Goal: Transaction & Acquisition: Purchase product/service

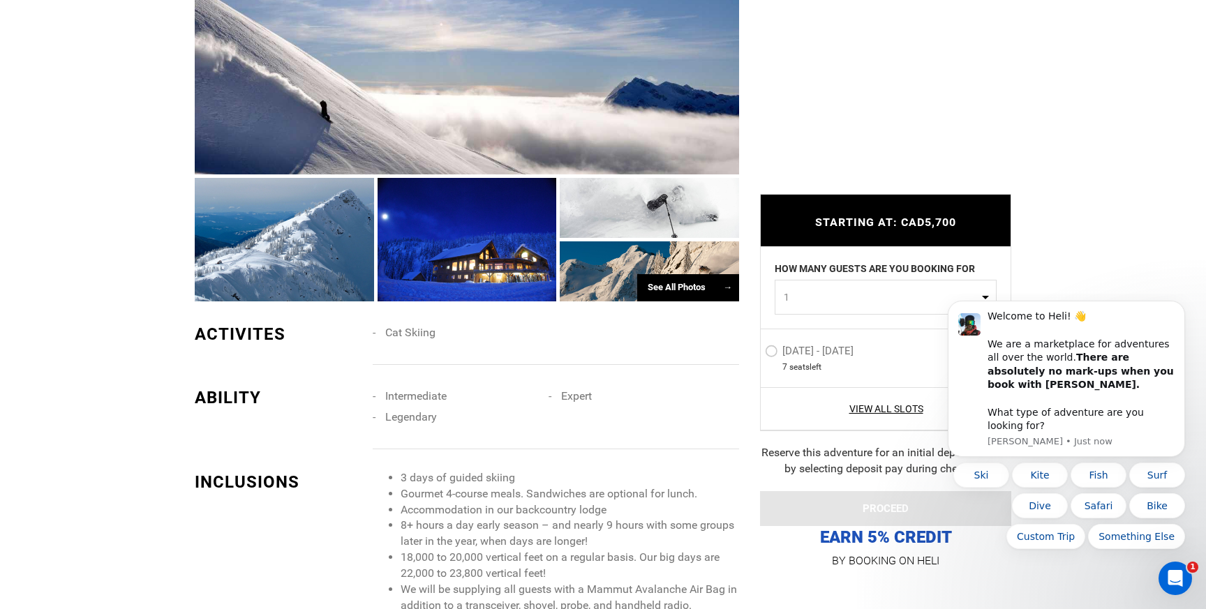
scroll to position [949, 0]
click at [773, 352] on label "Jan 6 - Jan 8, 2026" at bounding box center [811, 353] width 92 height 17
click at [755, 352] on input "Jan 6 - Jan 8, 2026" at bounding box center [755, 357] width 0 height 30
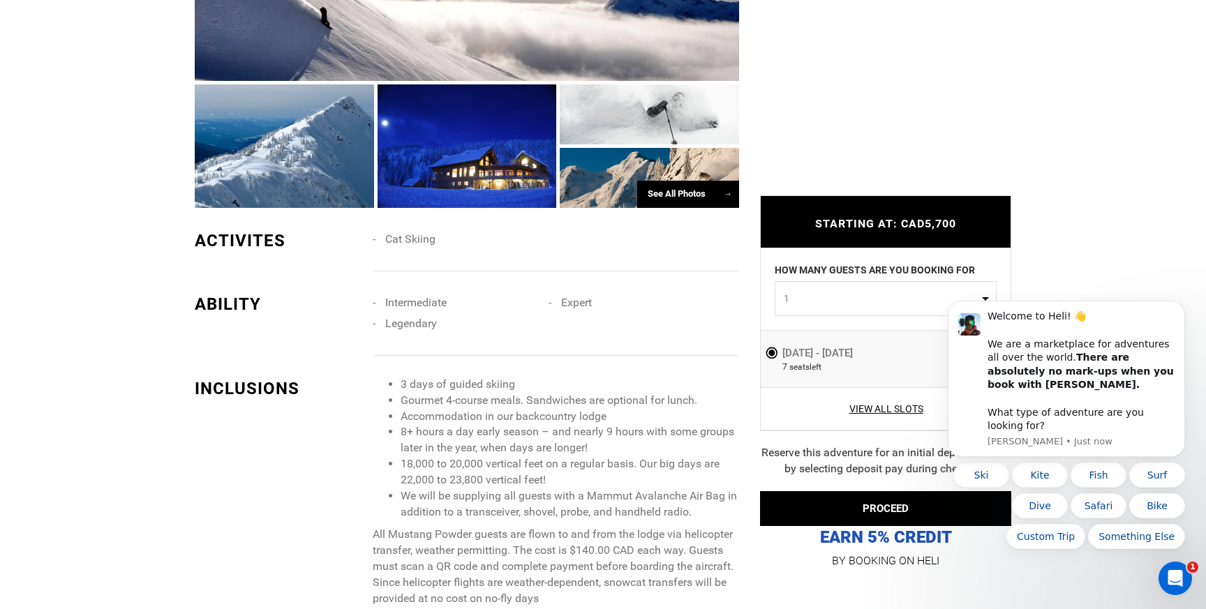
scroll to position [1047, 0]
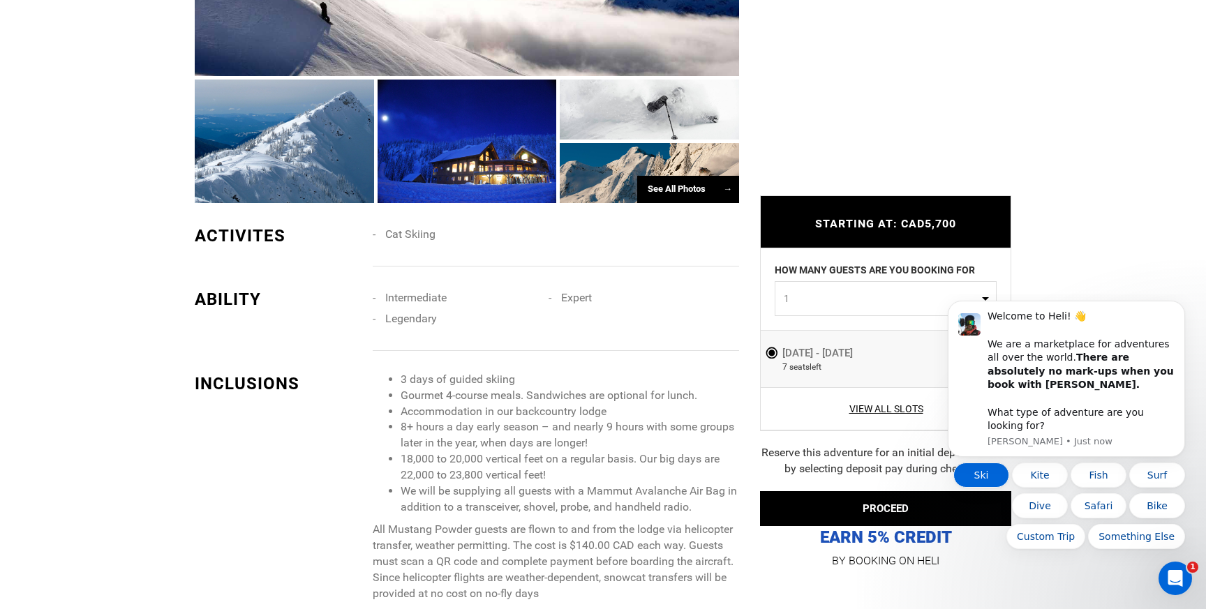
click at [981, 477] on button "Ski" at bounding box center [981, 475] width 56 height 25
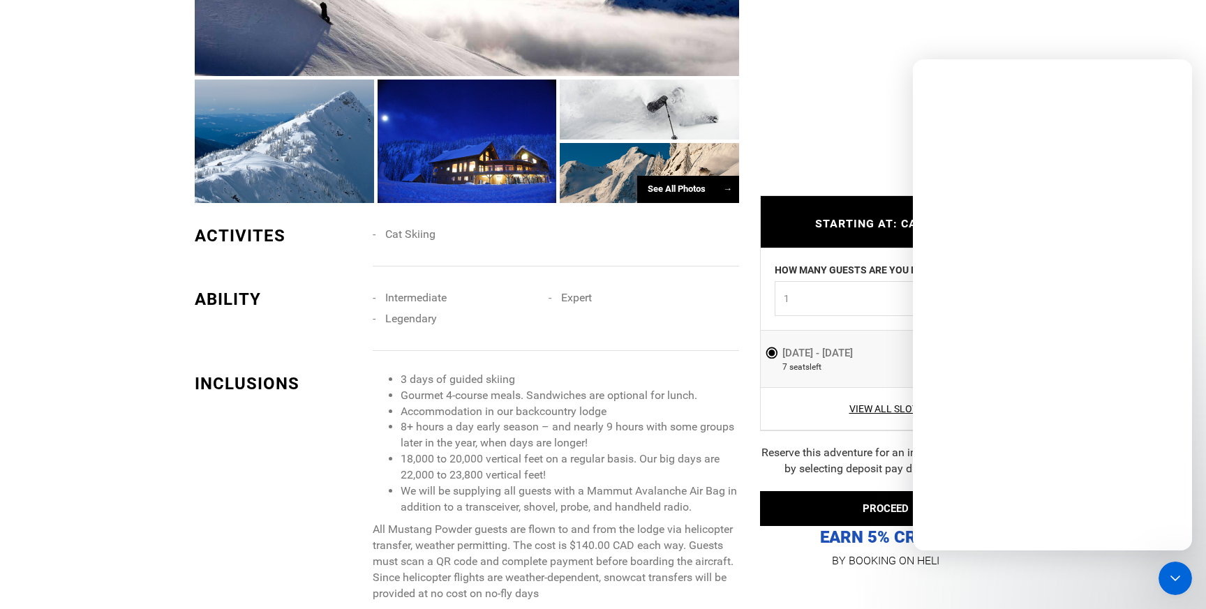
scroll to position [0, 0]
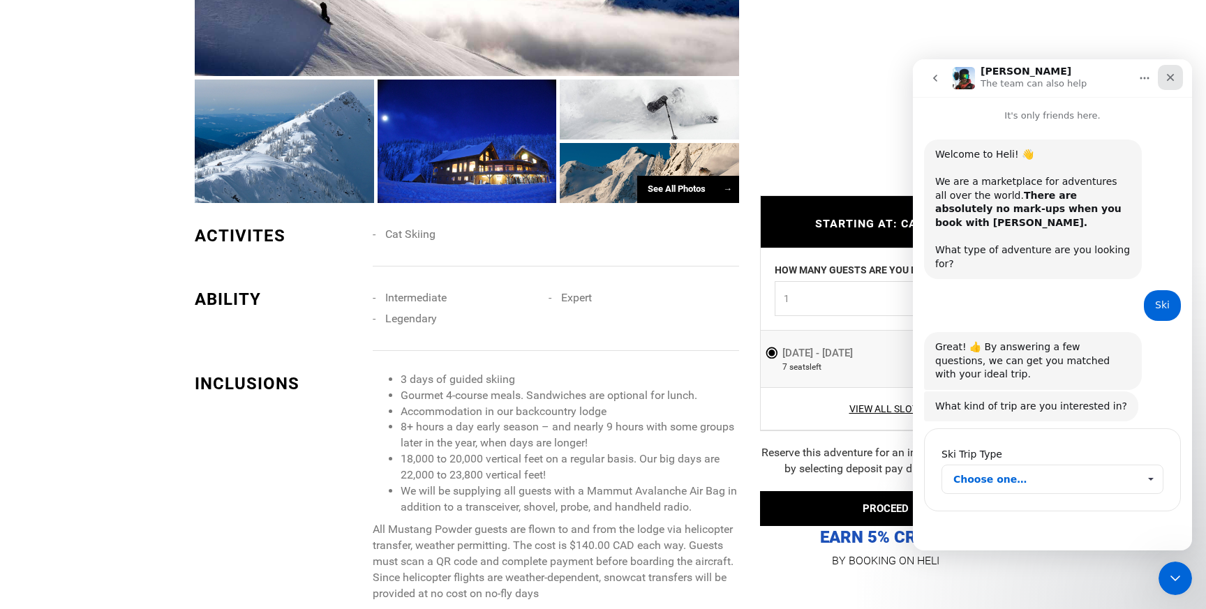
click at [1172, 77] on icon "Close" at bounding box center [1170, 77] width 11 height 11
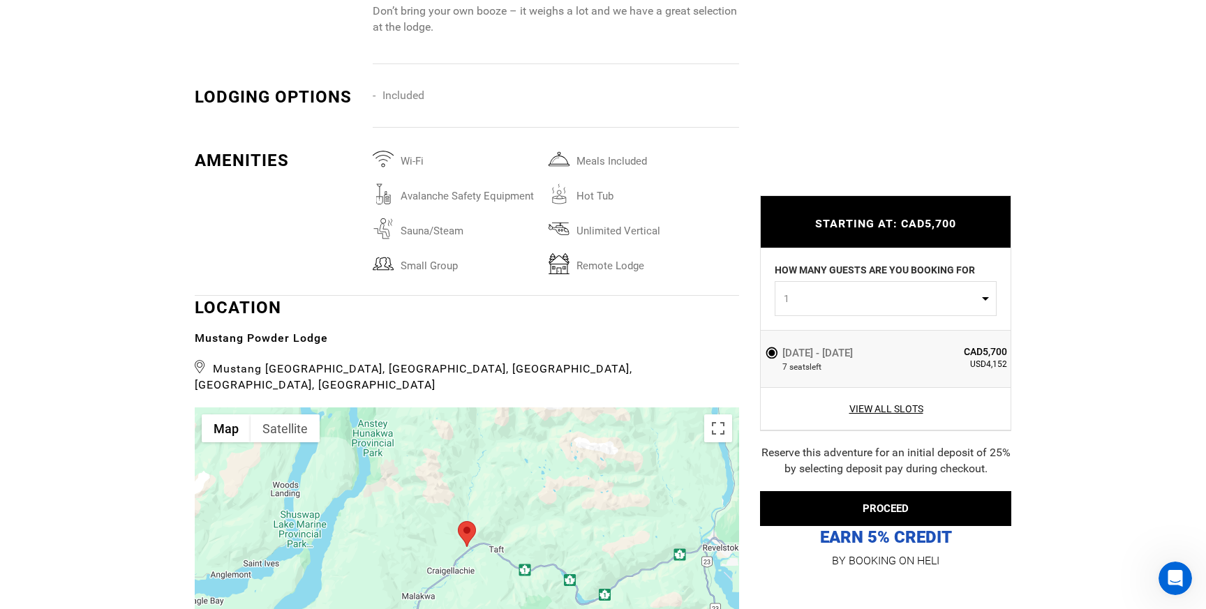
scroll to position [2751, 0]
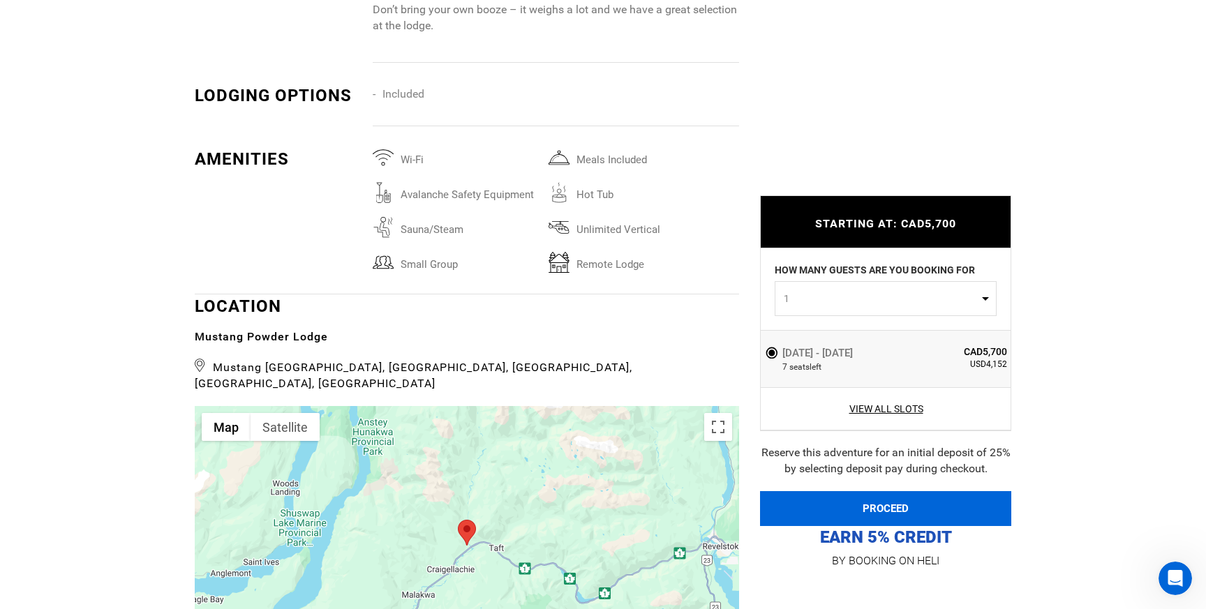
click at [868, 515] on button "PROCEED" at bounding box center [885, 508] width 251 height 35
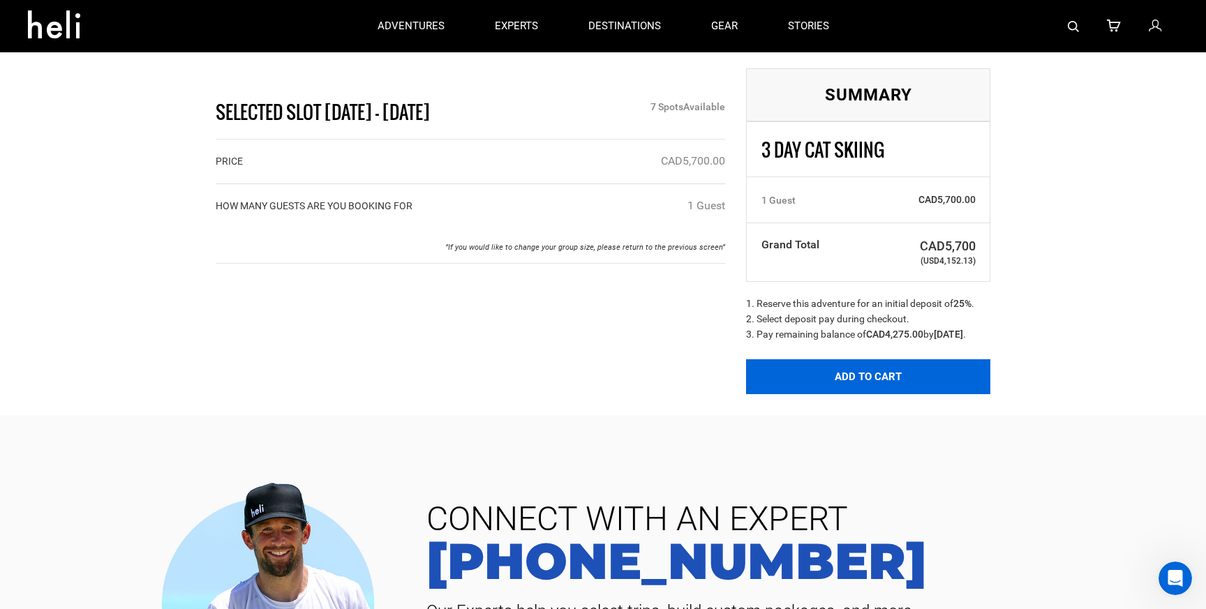
click at [863, 394] on button "Add to Cart" at bounding box center [868, 376] width 244 height 35
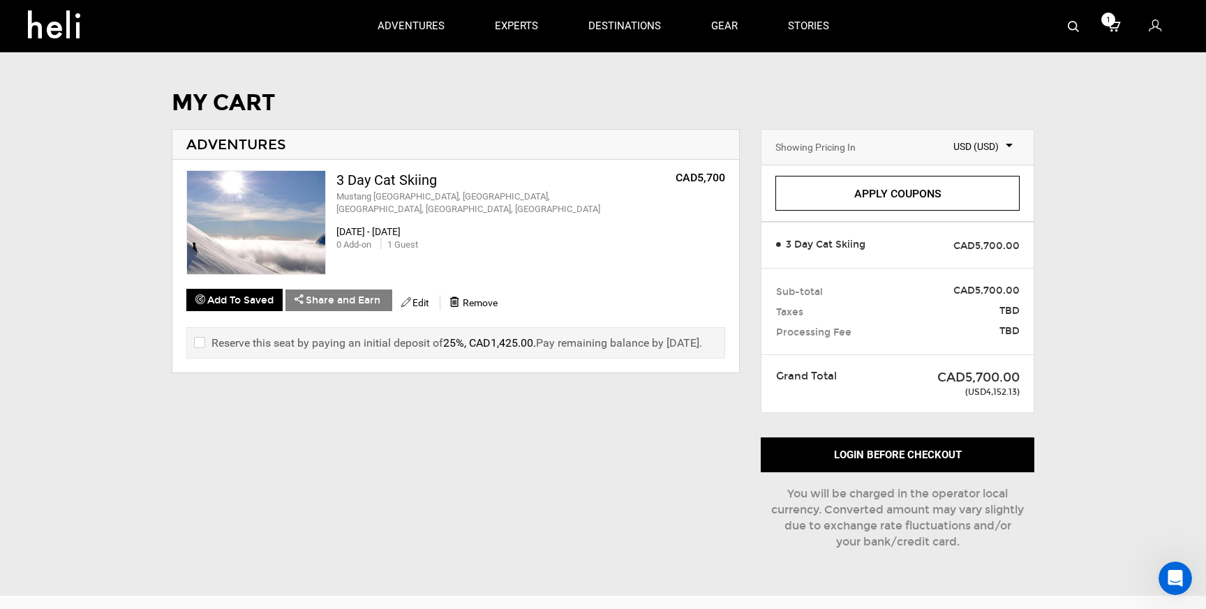
click at [203, 341] on label "Reserve this seat by paying an initial deposit of 25%, CAD1,425.00 . Pay remain…" at bounding box center [448, 343] width 508 height 16
click at [198, 341] on input "checkbox" at bounding box center [198, 343] width 9 height 17
checkbox input "true"
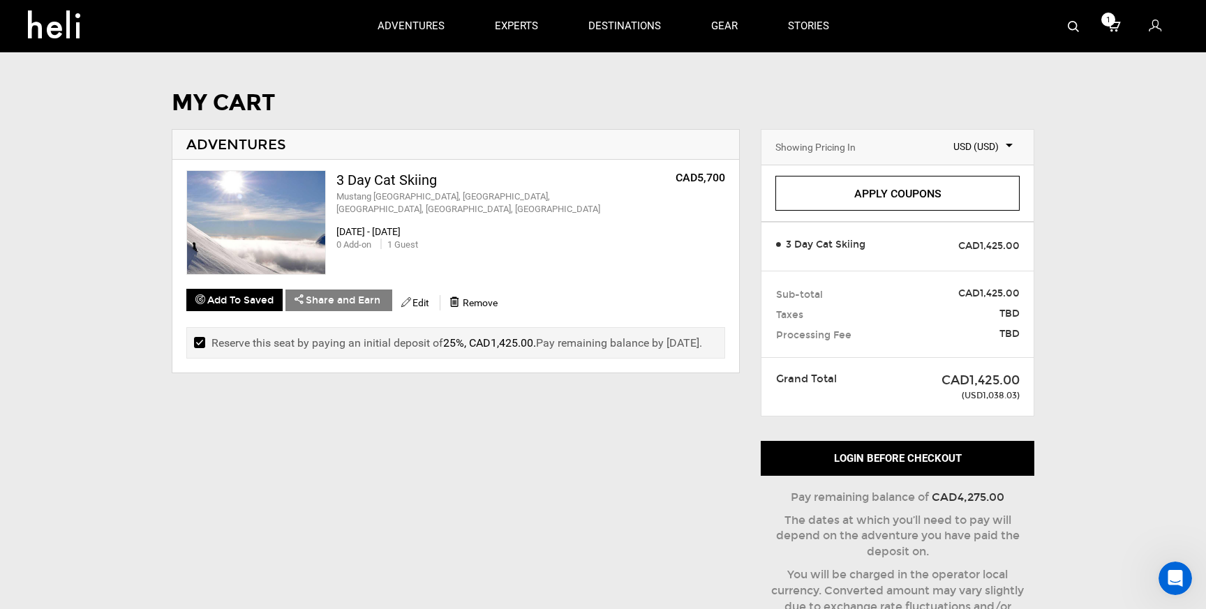
click at [472, 434] on div "MY CART ADVENTURES 3 Day Cat Skiing Mustang Powder Lodge, Avoca West Rd, Malakw…" at bounding box center [603, 373] width 905 height 565
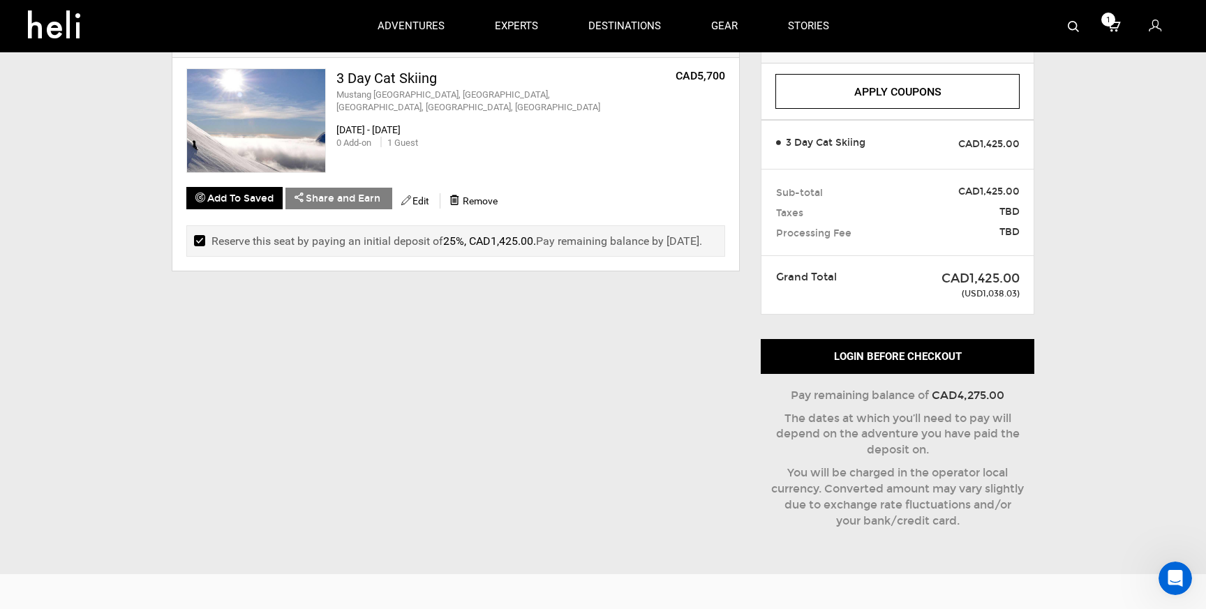
scroll to position [104, 0]
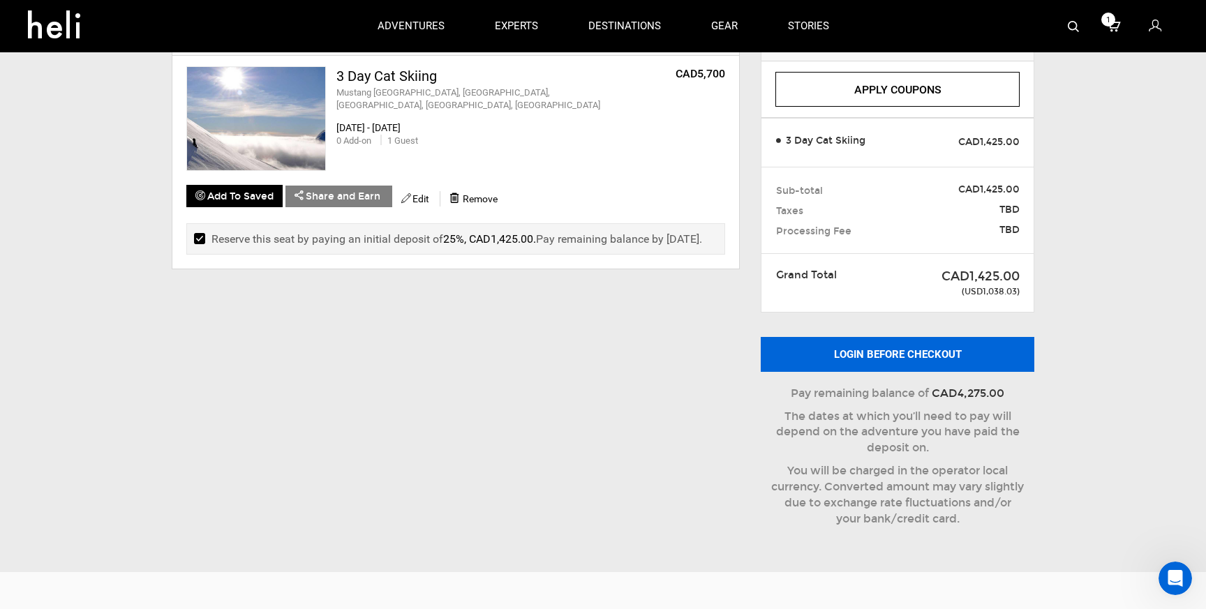
click at [866, 359] on button "Login before checkout" at bounding box center [898, 354] width 274 height 35
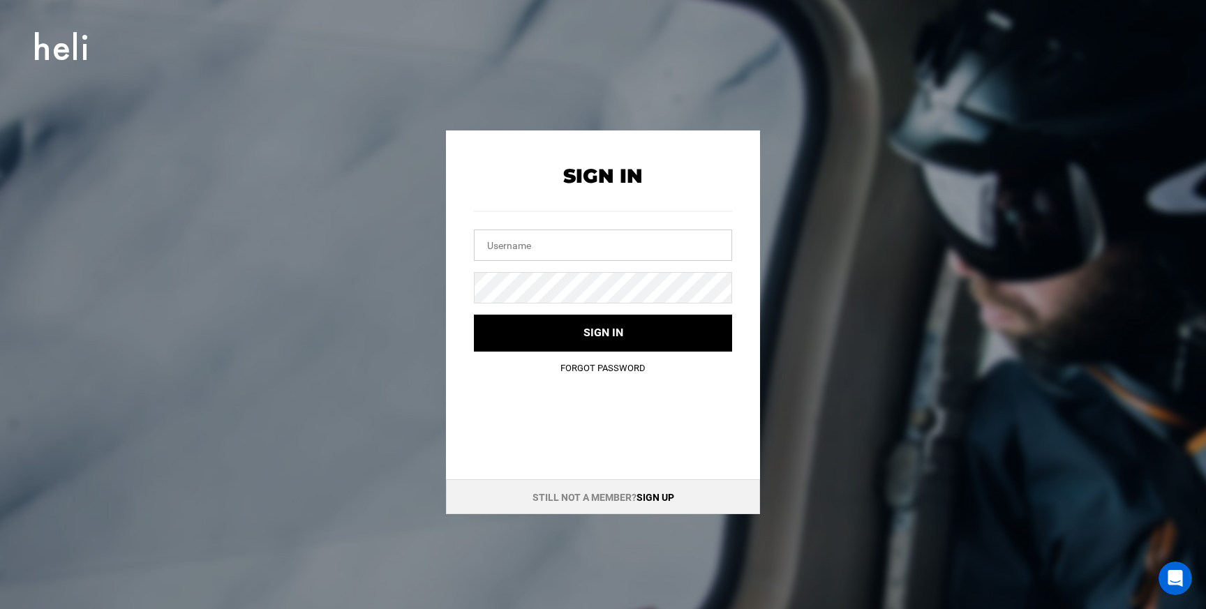
click at [495, 248] on input "text" at bounding box center [603, 245] width 258 height 31
click at [475, 225] on div at bounding box center [603, 227] width 258 height 68
click at [488, 246] on input "text" at bounding box center [603, 245] width 258 height 31
type input "m"
click at [491, 219] on div "m" at bounding box center [603, 227] width 258 height 68
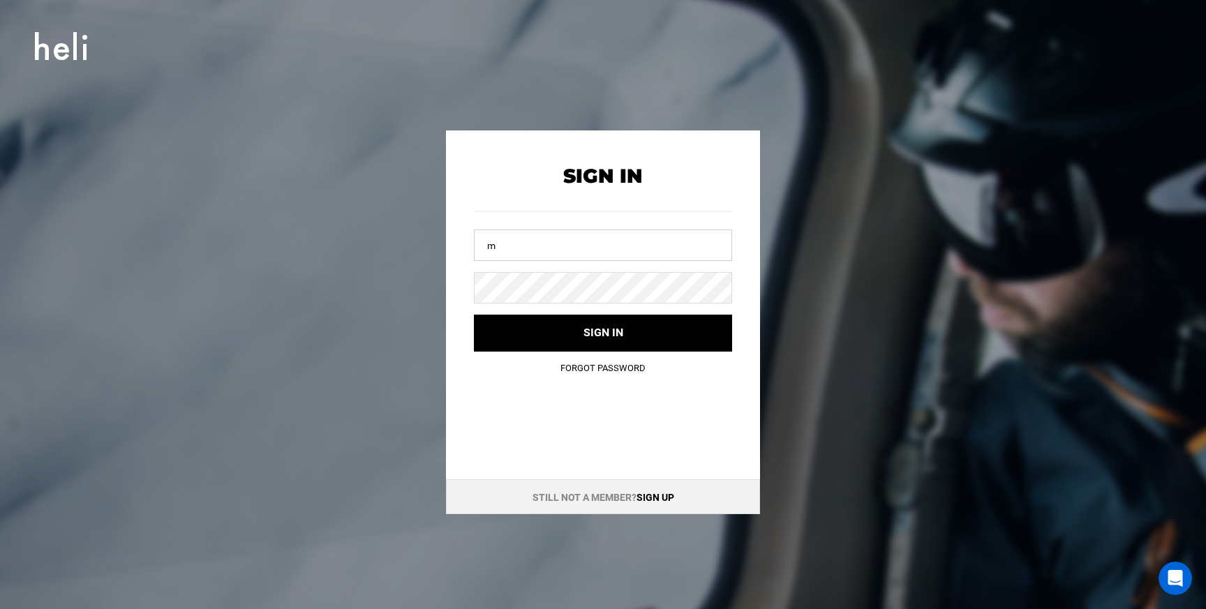
click at [505, 248] on input "m" at bounding box center [603, 245] width 258 height 31
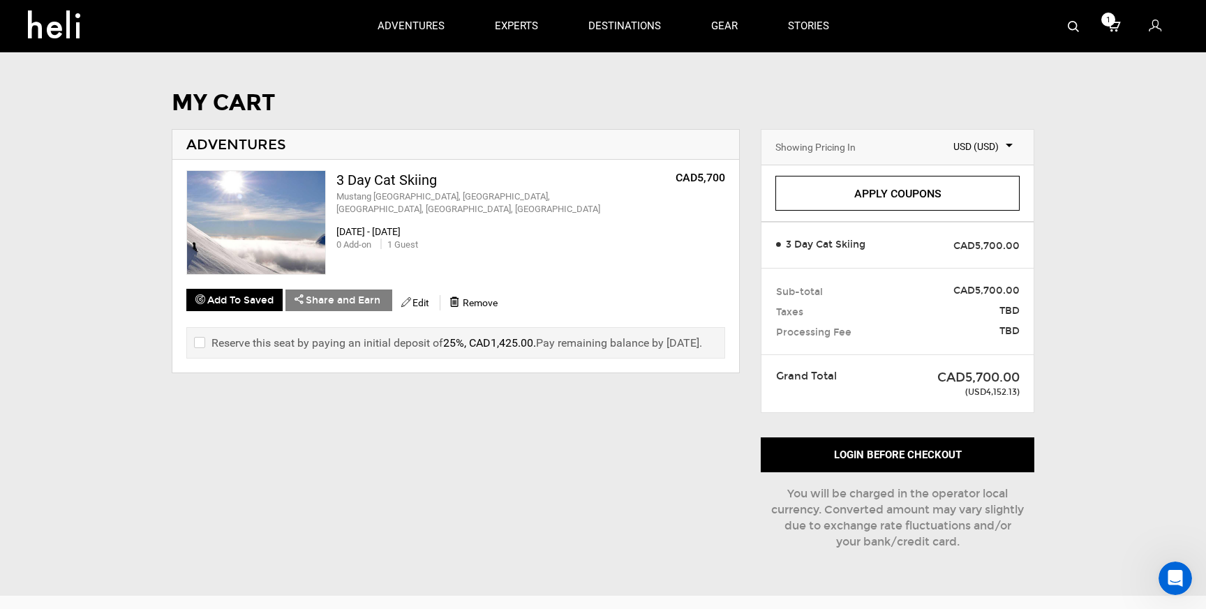
click at [1111, 26] on icon at bounding box center [1114, 26] width 14 height 18
click at [1113, 17] on span "1" at bounding box center [1108, 20] width 14 height 14
click at [201, 340] on input "checkbox" at bounding box center [198, 343] width 9 height 17
checkbox input "true"
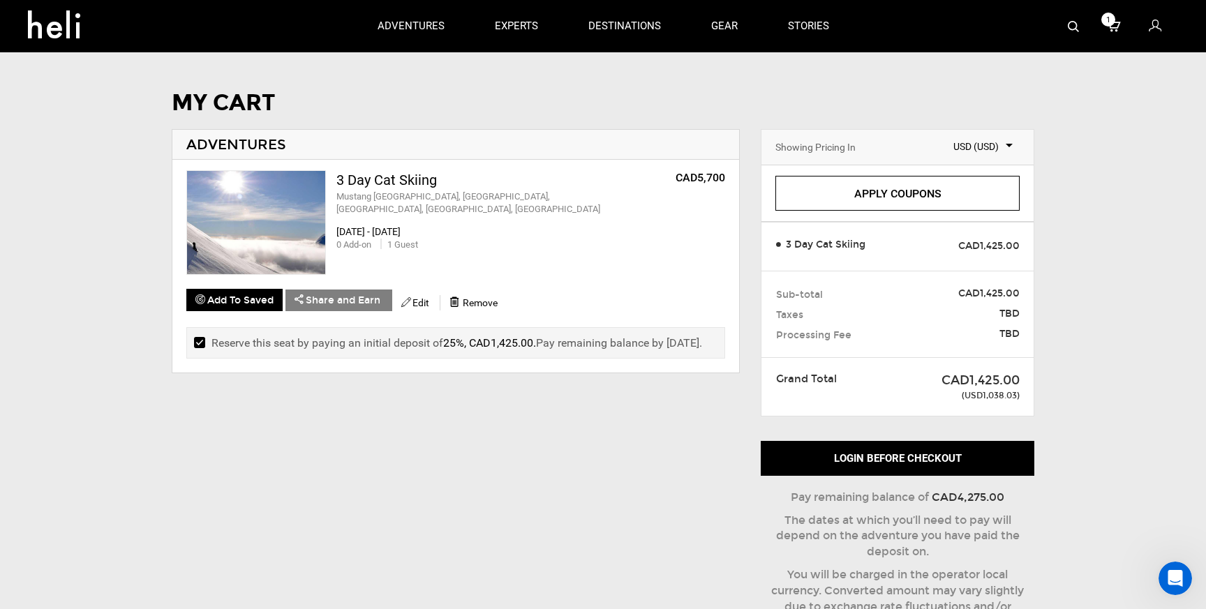
click at [1113, 23] on span "1" at bounding box center [1108, 20] width 14 height 14
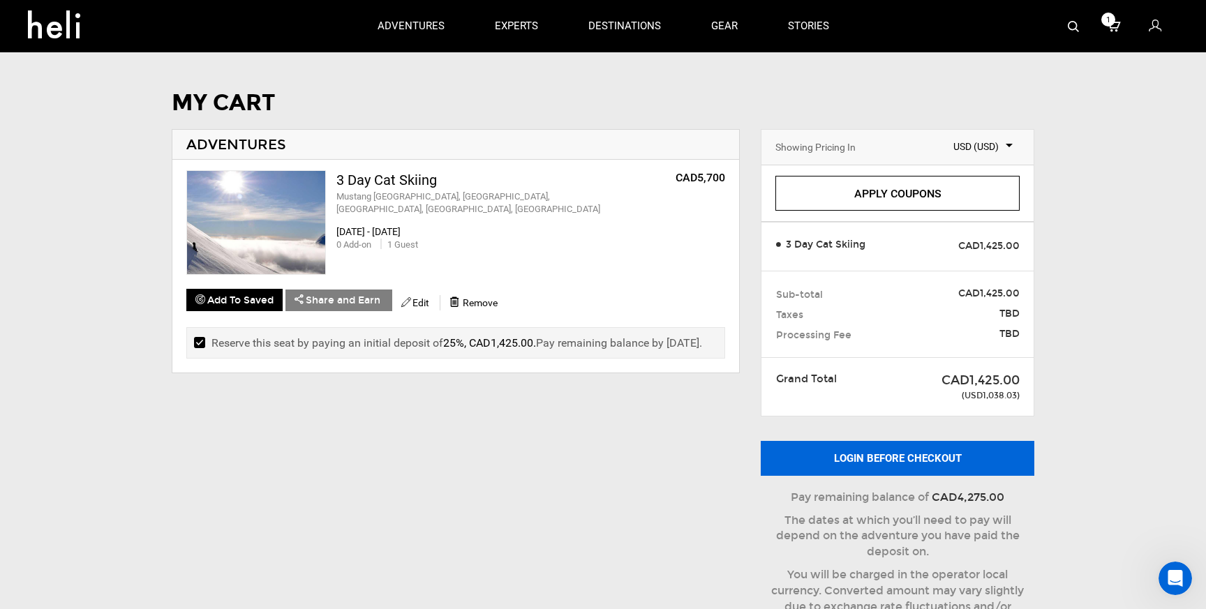
click at [908, 457] on button "Login before checkout" at bounding box center [898, 458] width 274 height 35
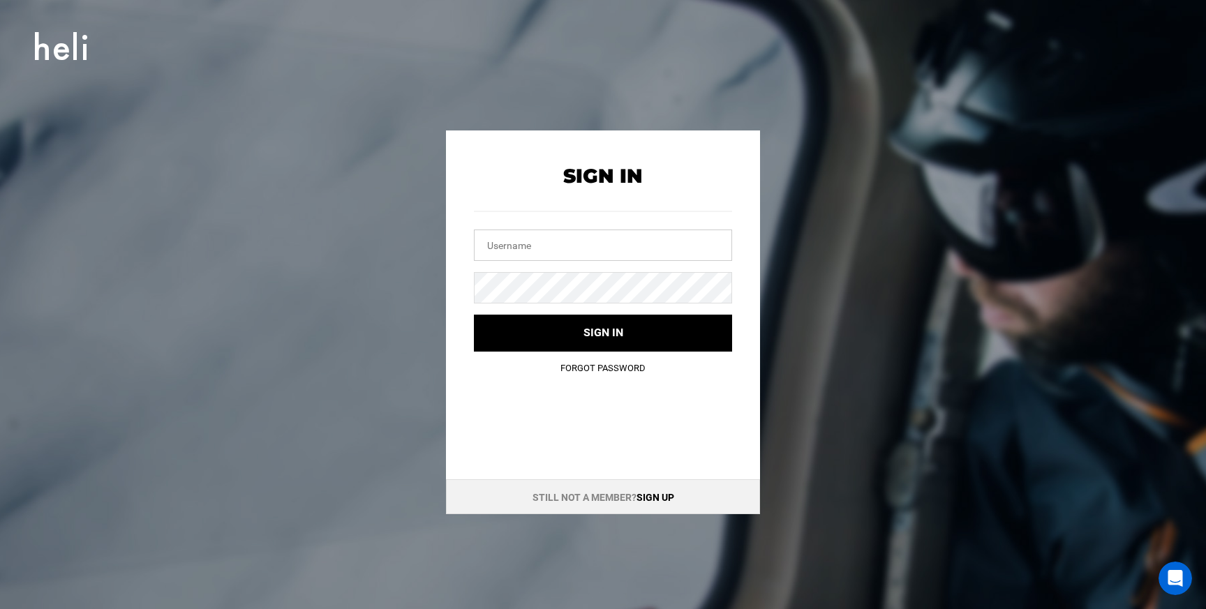
click at [487, 240] on input "text" at bounding box center [603, 245] width 258 height 31
type input "may"
click at [443, 221] on div "Sign In may Sign in Forgot Password Still not a member? Sign up" at bounding box center [603, 323] width 628 height 384
click at [510, 239] on input "may" at bounding box center [603, 245] width 258 height 31
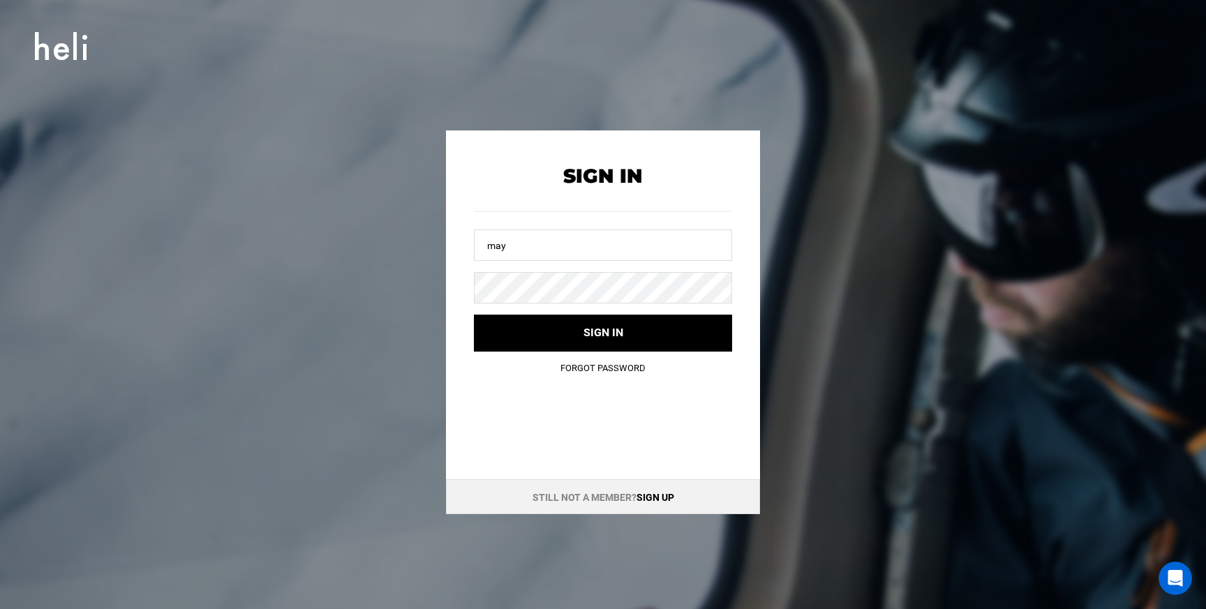
click at [656, 492] on link "Sign up" at bounding box center [656, 497] width 38 height 11
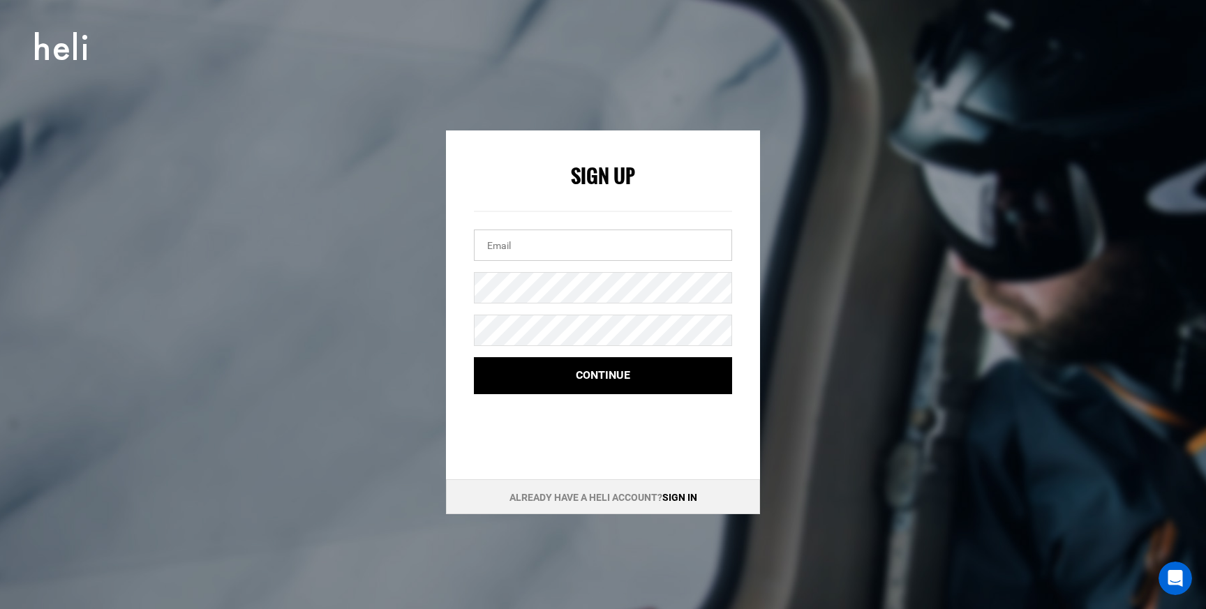
click at [518, 246] on input "email" at bounding box center [603, 245] width 258 height 31
type input "[PERSON_NAME][EMAIL_ADDRESS][PERSON_NAME][DOMAIN_NAME]"
click at [466, 437] on div "Sign Up maya@floberg.com Continue Already have a Heli account? Sign in" at bounding box center [603, 323] width 314 height 384
click at [458, 438] on div "Sign Up maya@floberg.com Continue Already have a Heli account? Sign in" at bounding box center [603, 323] width 314 height 384
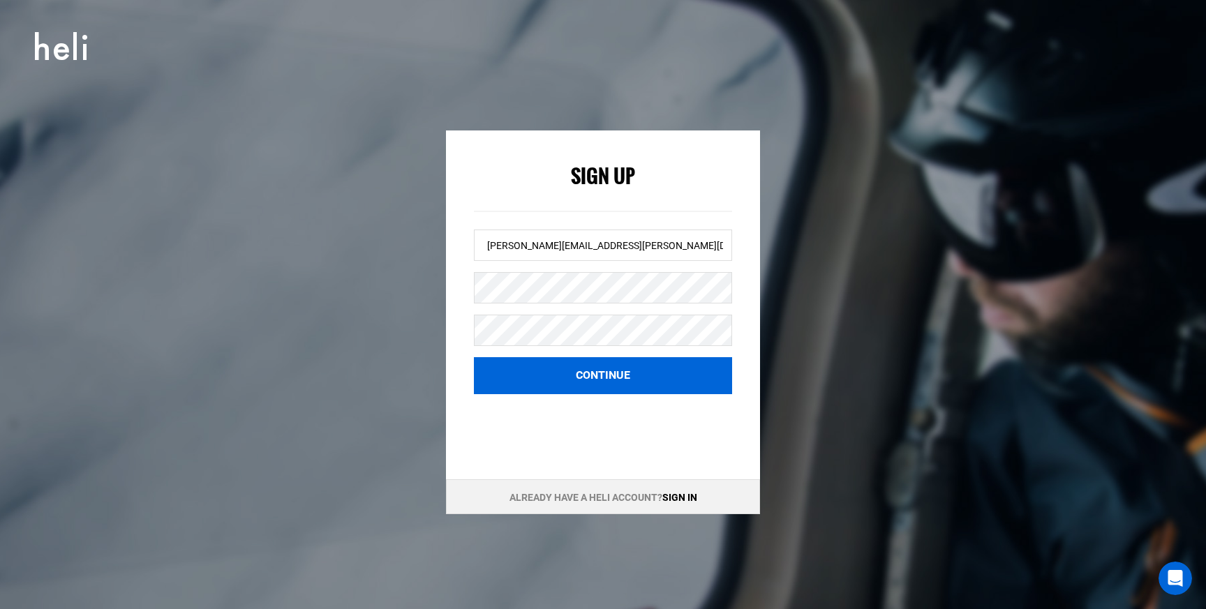
click at [619, 379] on button "Continue" at bounding box center [603, 375] width 258 height 37
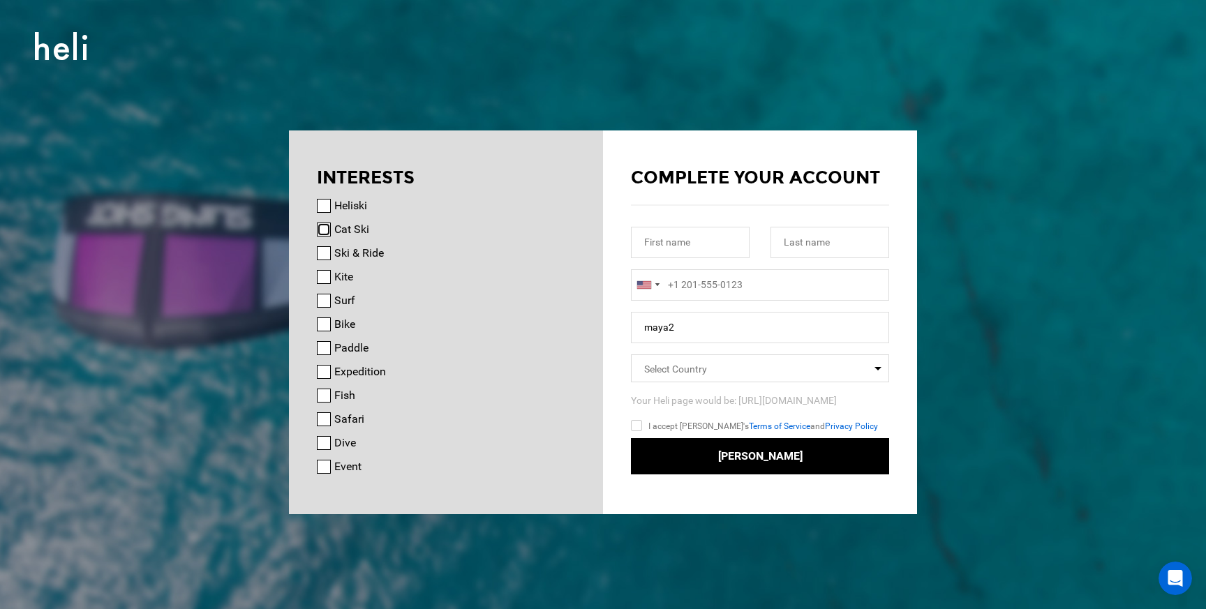
click at [320, 230] on input "Cat Ski" at bounding box center [324, 230] width 14 height 14
checkbox input "true"
click at [663, 246] on input "text" at bounding box center [690, 242] width 119 height 31
type input "Maya"
click at [817, 244] on input "text" at bounding box center [830, 242] width 119 height 31
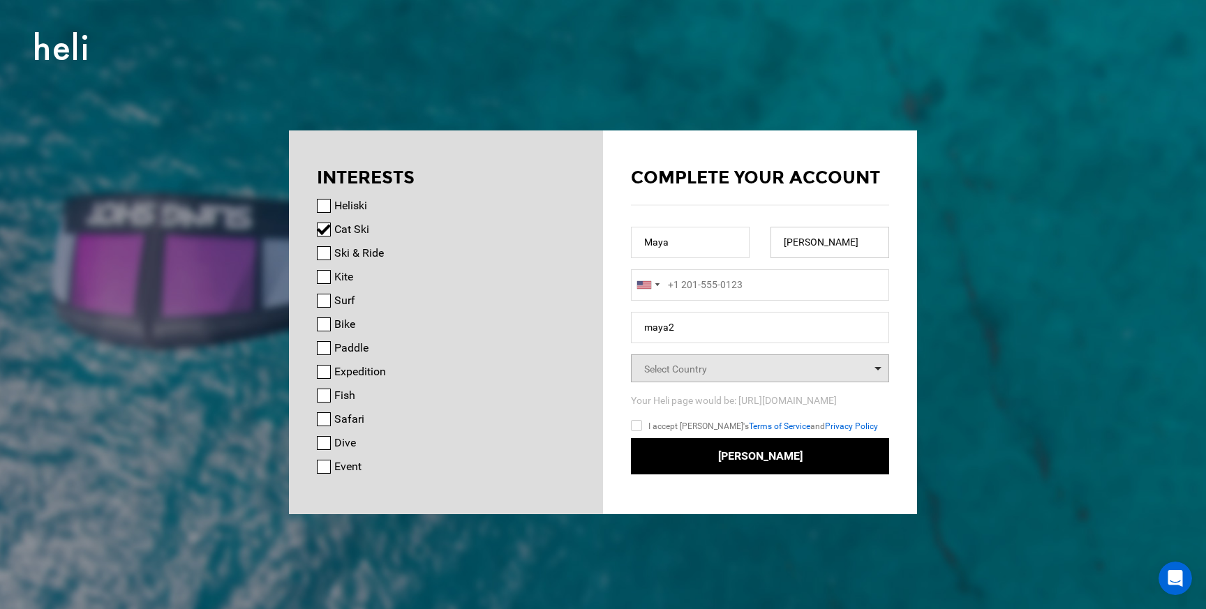
type input "[PERSON_NAME]"
click at [875, 371] on icon "Select box activate" at bounding box center [878, 370] width 7 height 7
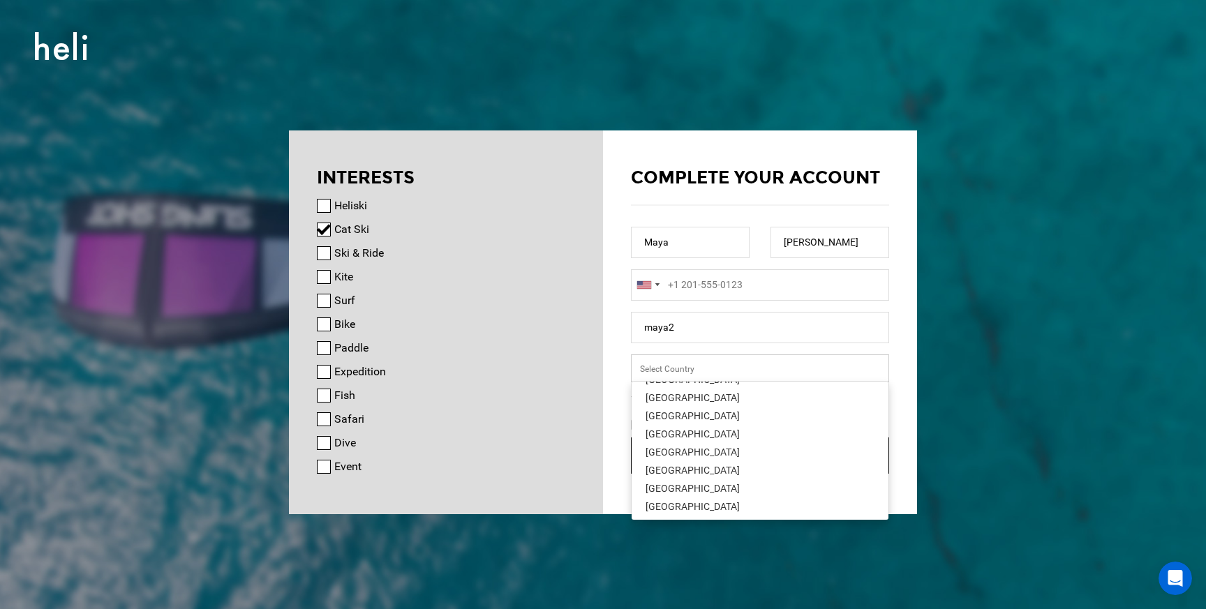
scroll to position [4085, 0]
click at [720, 500] on div "[GEOGRAPHIC_DATA]" at bounding box center [760, 502] width 229 height 14
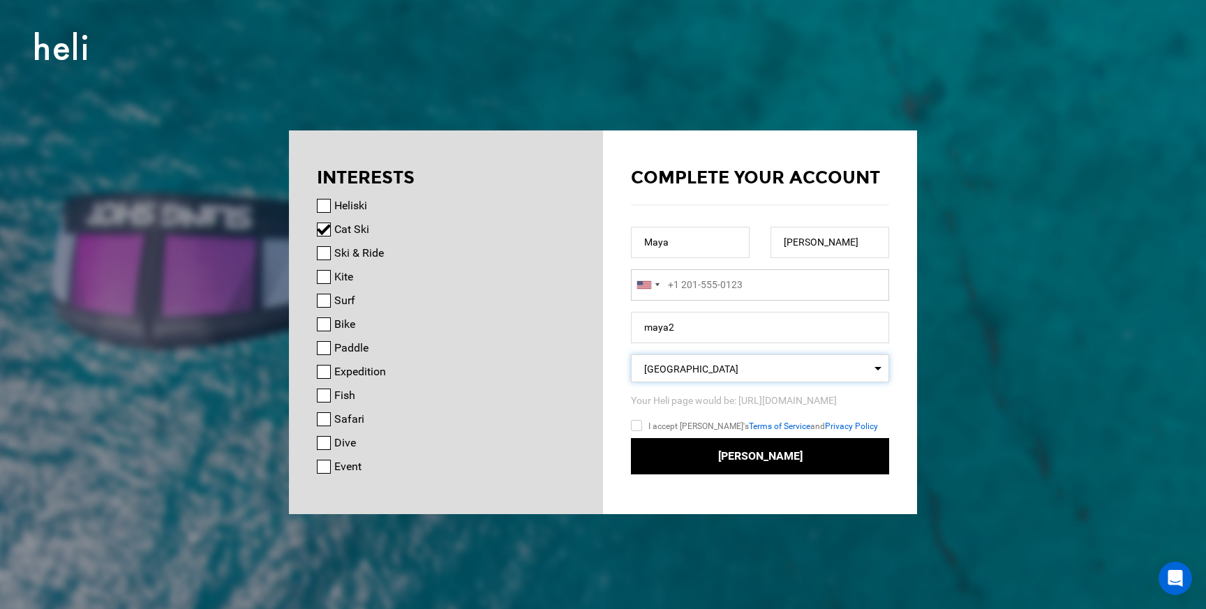
click at [676, 290] on input "tel" at bounding box center [760, 284] width 258 height 31
type input "+14065910106"
click at [703, 329] on input "maya2" at bounding box center [760, 327] width 258 height 31
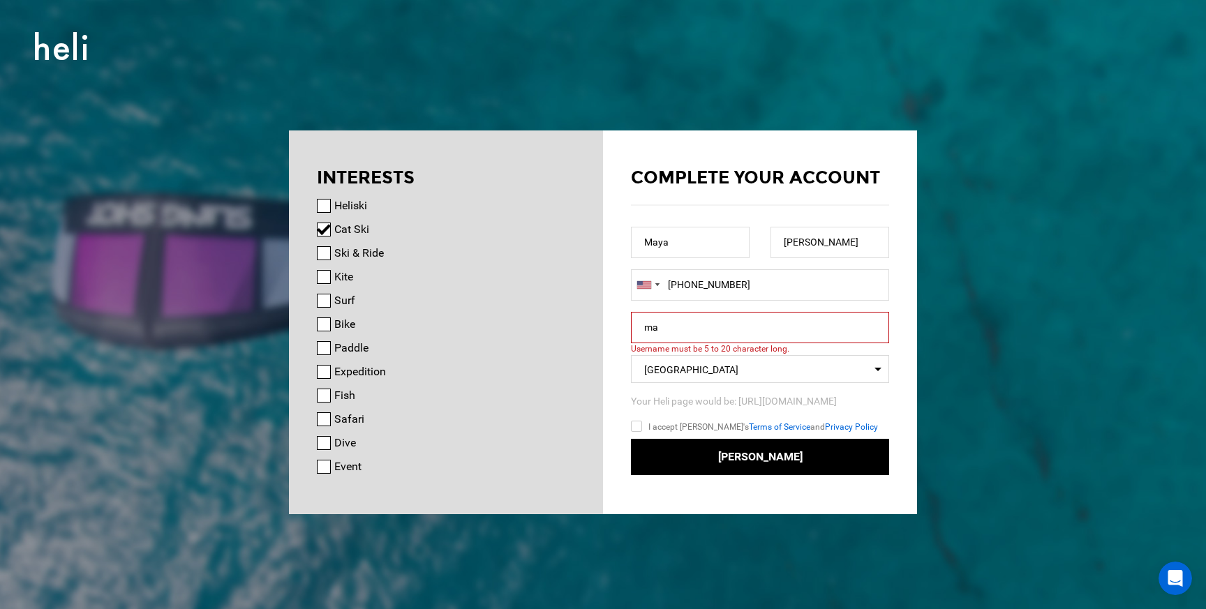
type input "m"
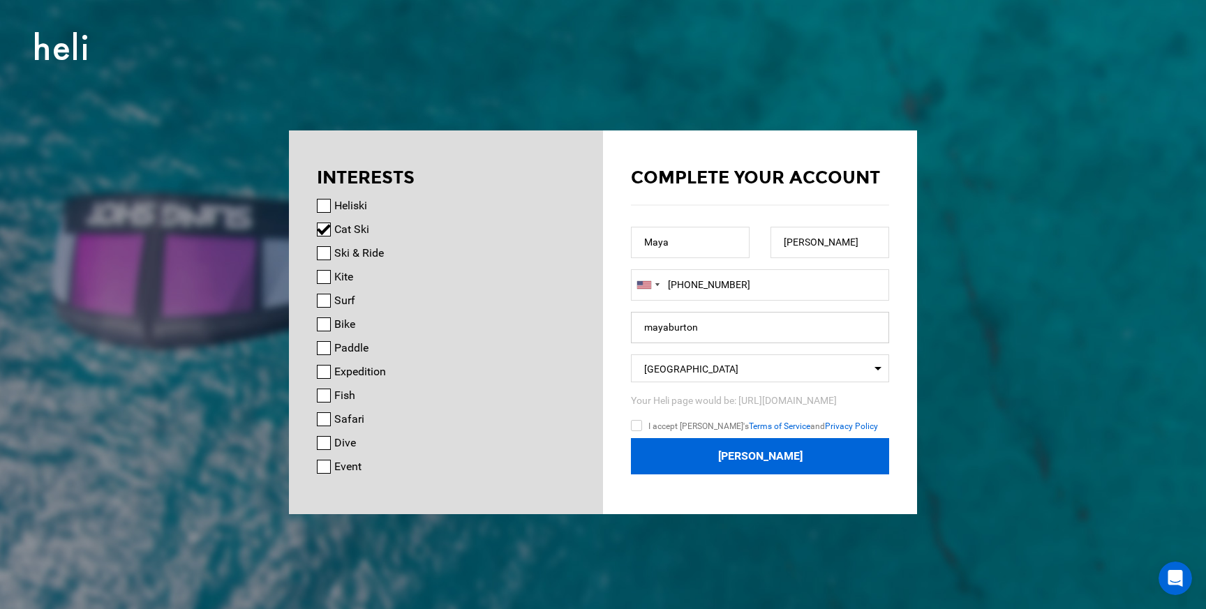
type input "mayaburton"
click at [757, 461] on button "Join Heli" at bounding box center [760, 456] width 258 height 37
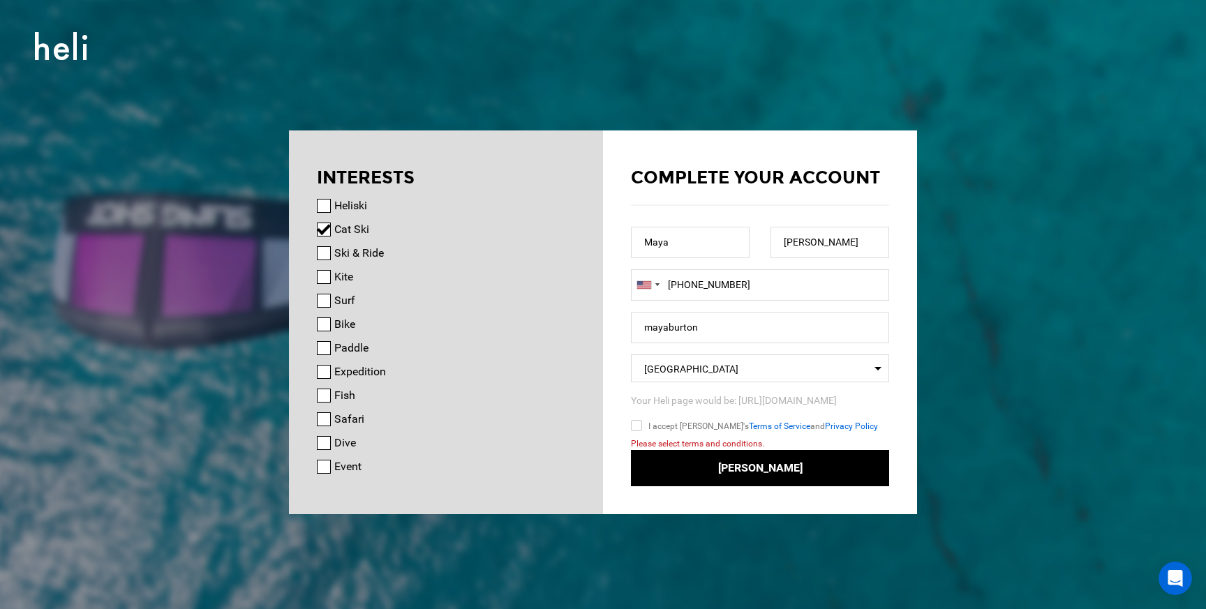
click at [637, 428] on input "I accept Heli's Terms of Service and Privacy Policy" at bounding box center [657, 428] width 52 height 20
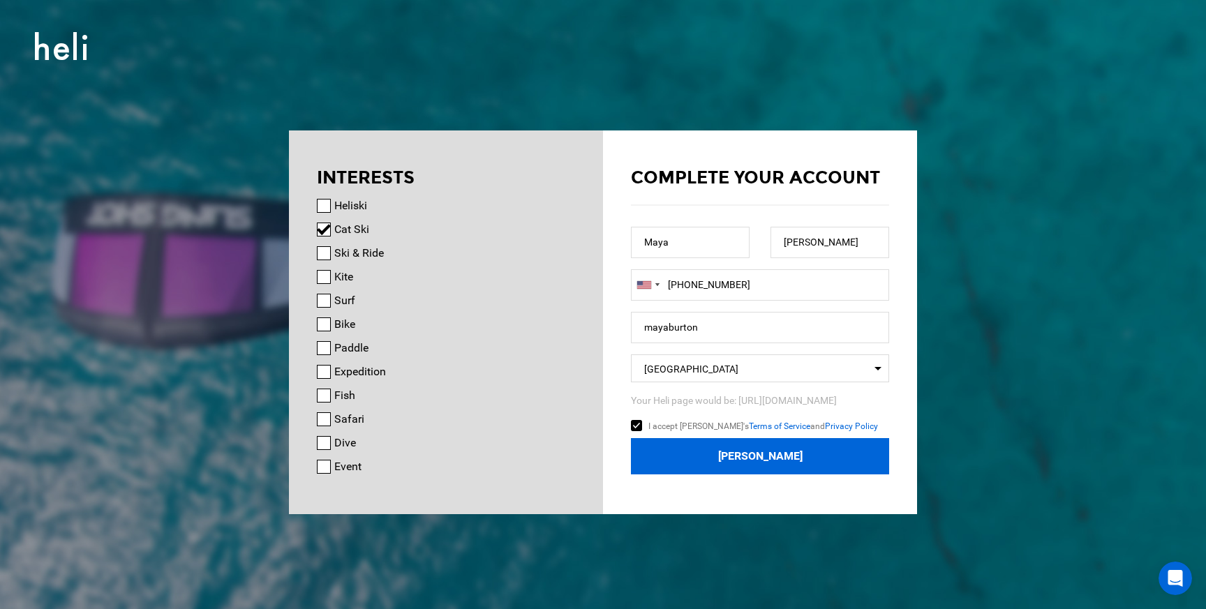
click at [778, 460] on button "Join Heli" at bounding box center [760, 456] width 258 height 37
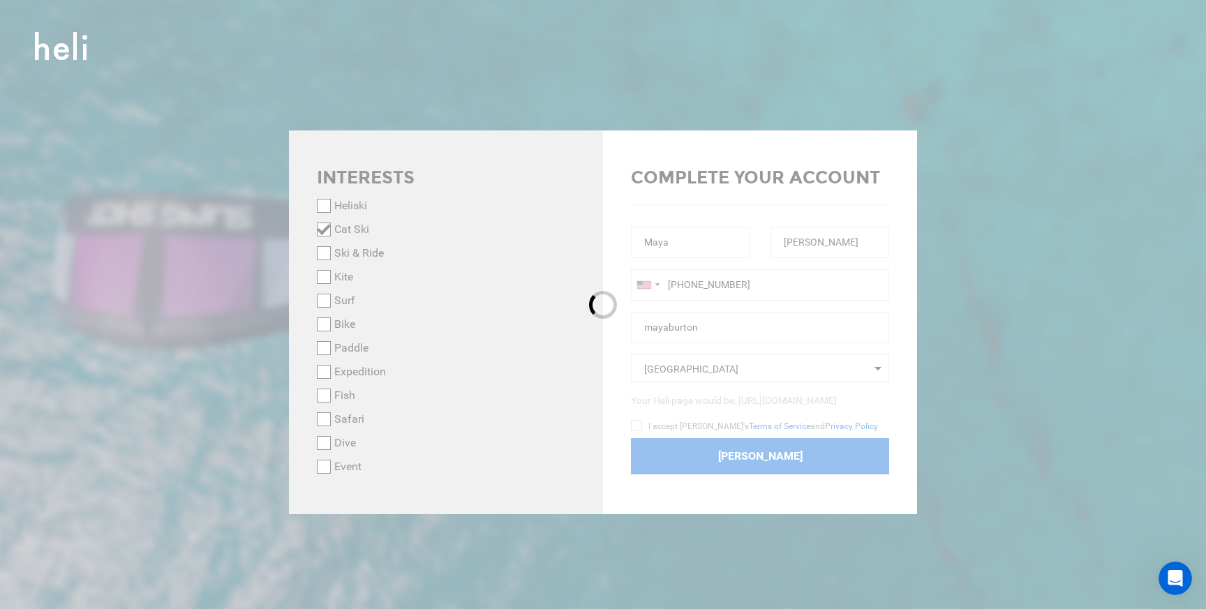
checkbox input "false"
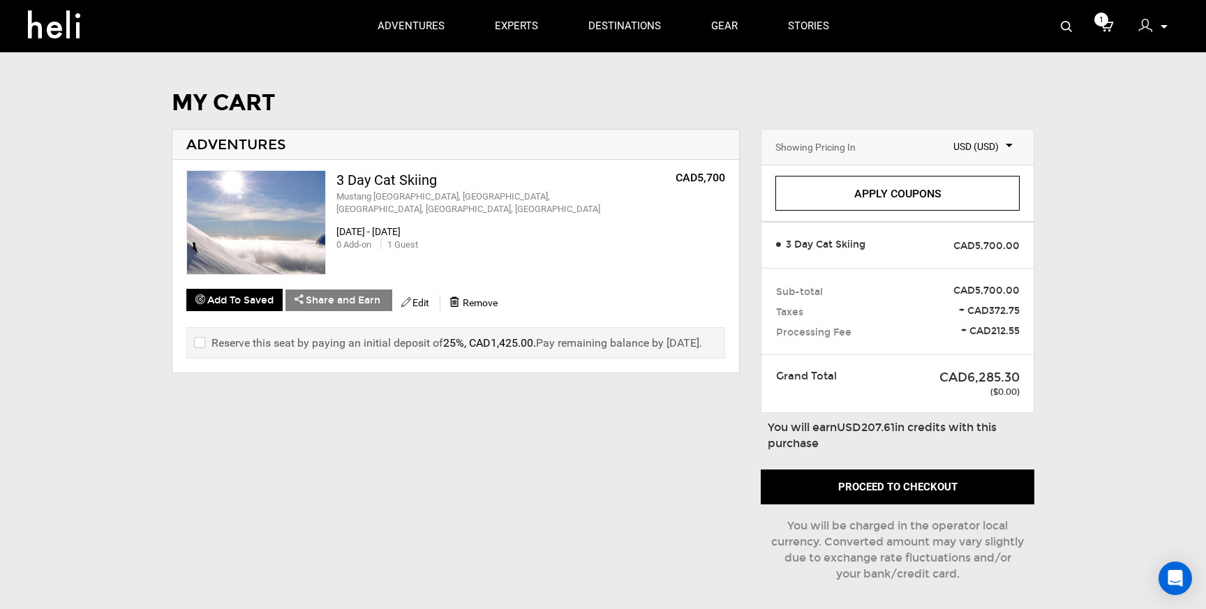
scroll to position [24, 0]
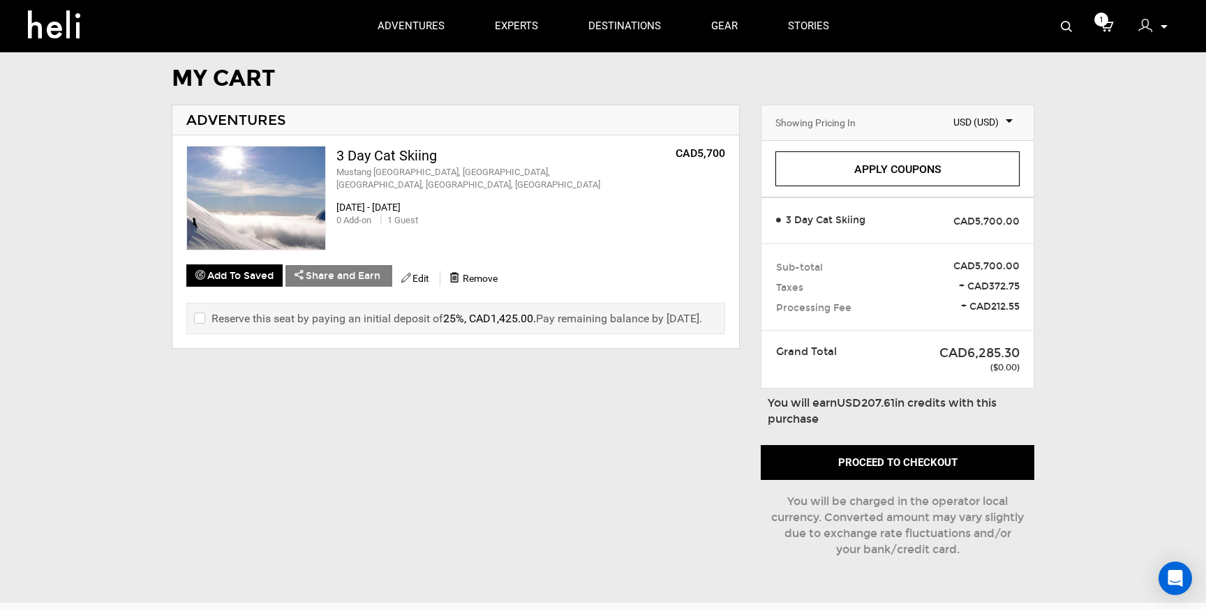
click at [199, 318] on input "checkbox" at bounding box center [198, 319] width 9 height 17
checkbox input "true"
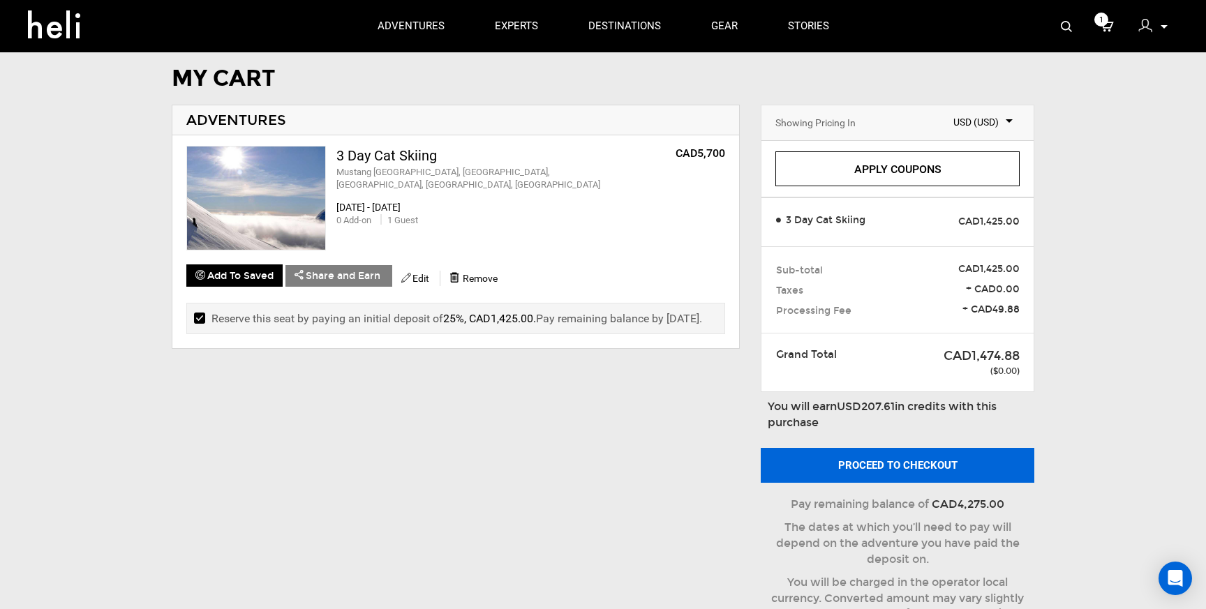
click at [905, 466] on button "Proceed to checkout" at bounding box center [898, 465] width 274 height 35
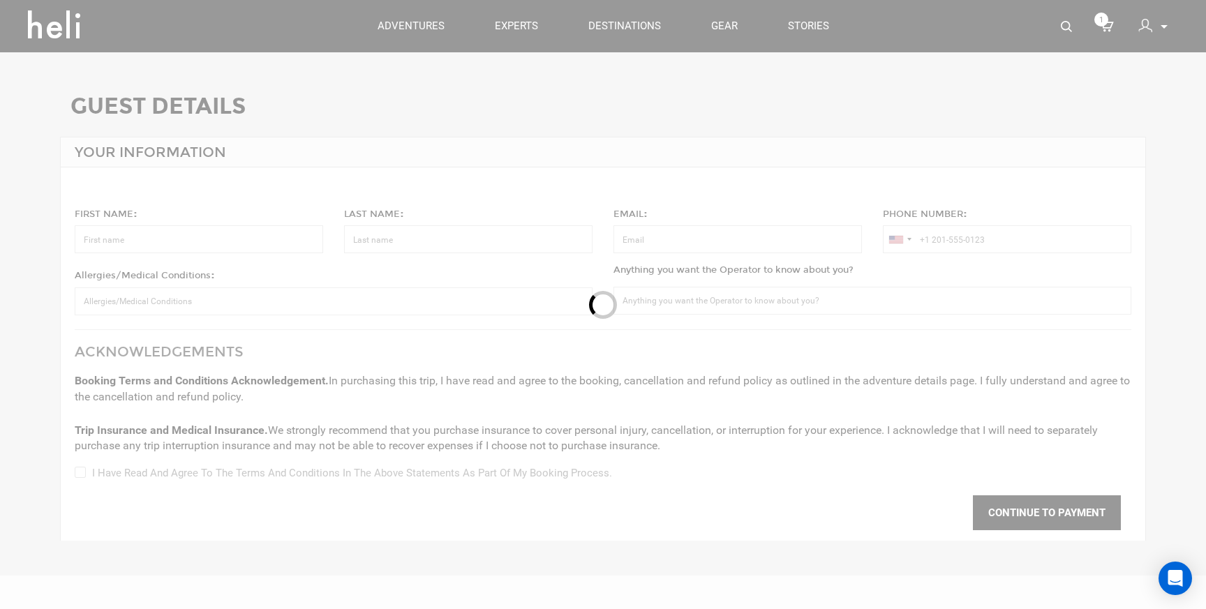
type input "Maya"
type input "[PERSON_NAME]"
type input "[PERSON_NAME][EMAIL_ADDRESS][PERSON_NAME][DOMAIN_NAME]"
type input "[PHONE_NUMBER]"
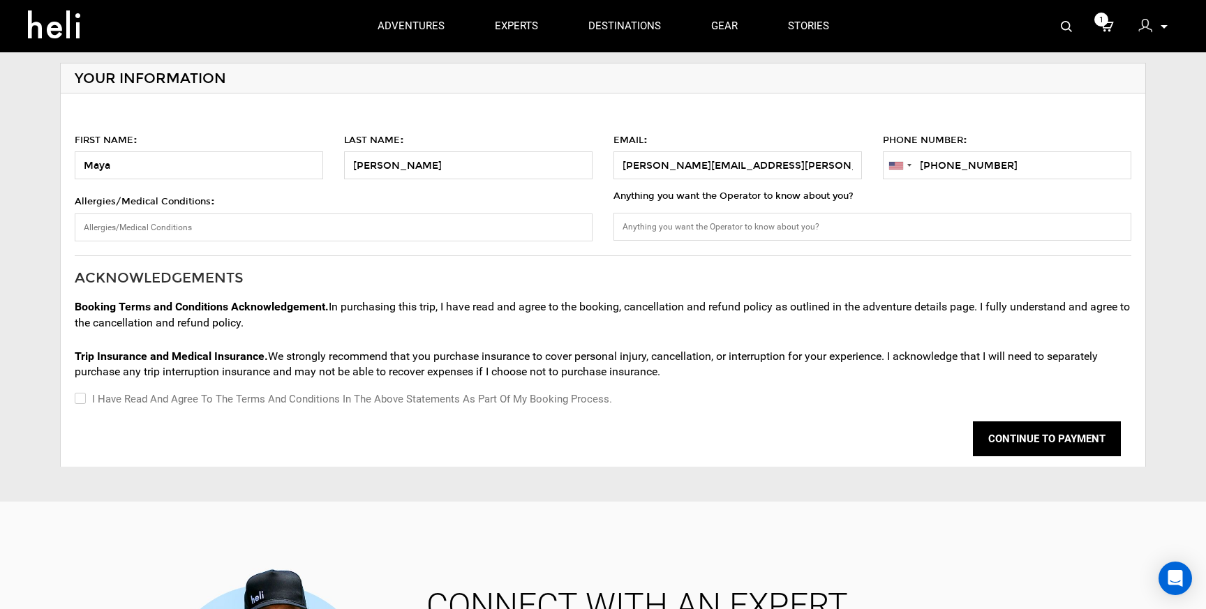
scroll to position [76, 0]
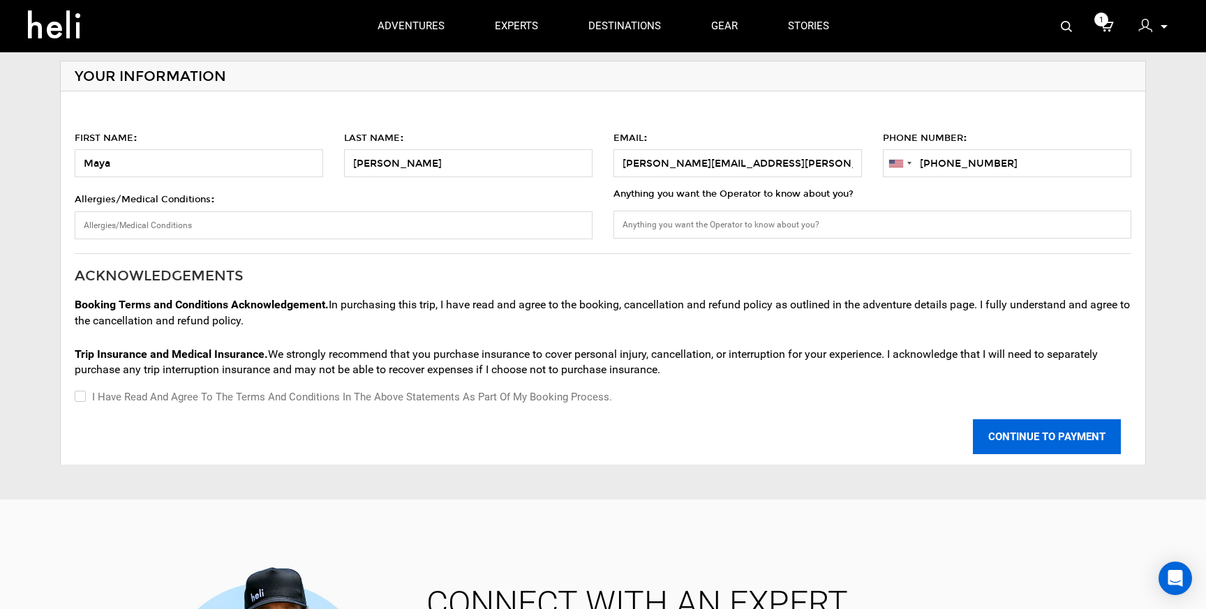
click at [1025, 435] on button "CONTINUE TO PAYMENT" at bounding box center [1047, 436] width 148 height 35
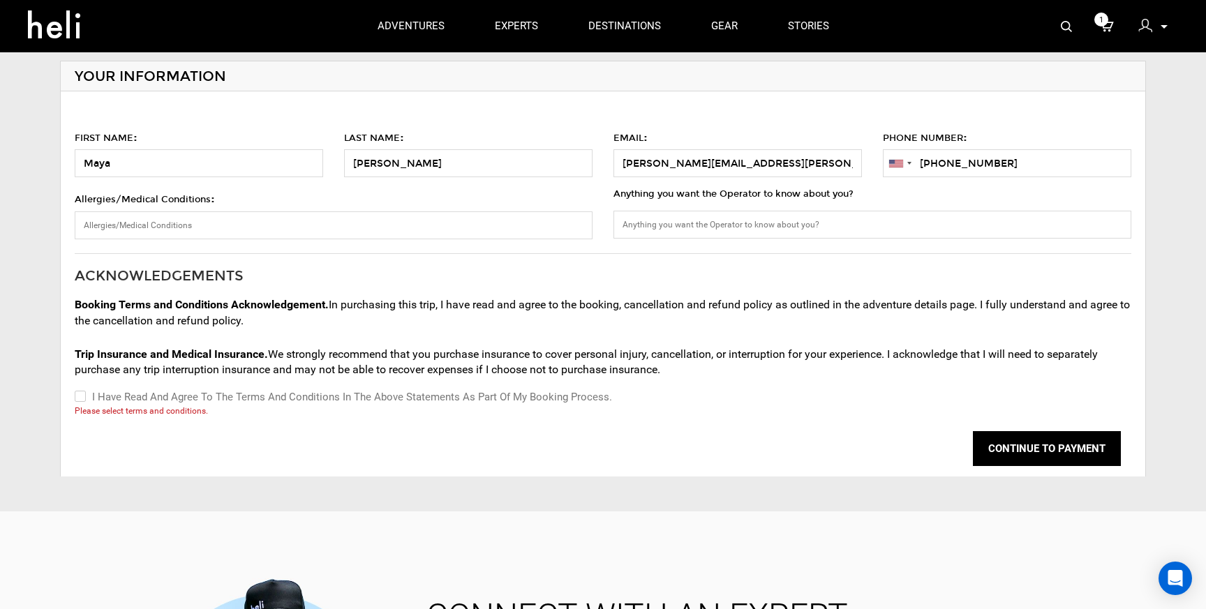
click at [79, 397] on input "I have read and agree to the terms and conditions in the above statements as pa…" at bounding box center [79, 397] width 9 height 17
checkbox input "true"
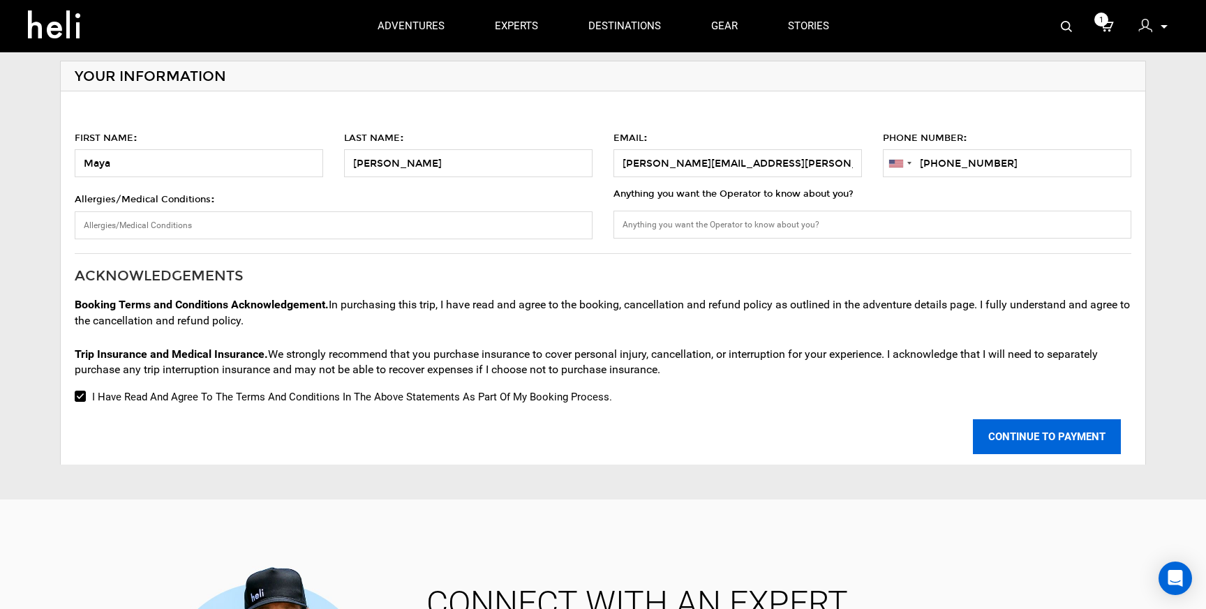
click at [1043, 438] on button "CONTINUE TO PAYMENT" at bounding box center [1047, 436] width 148 height 35
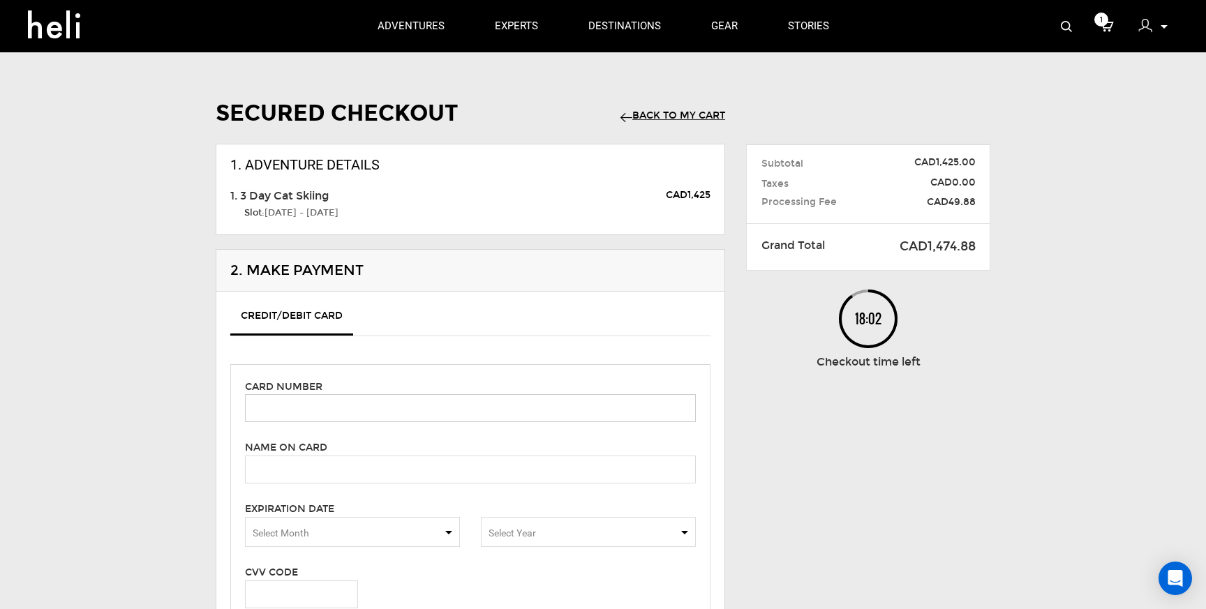
click at [265, 412] on input "text" at bounding box center [470, 408] width 451 height 28
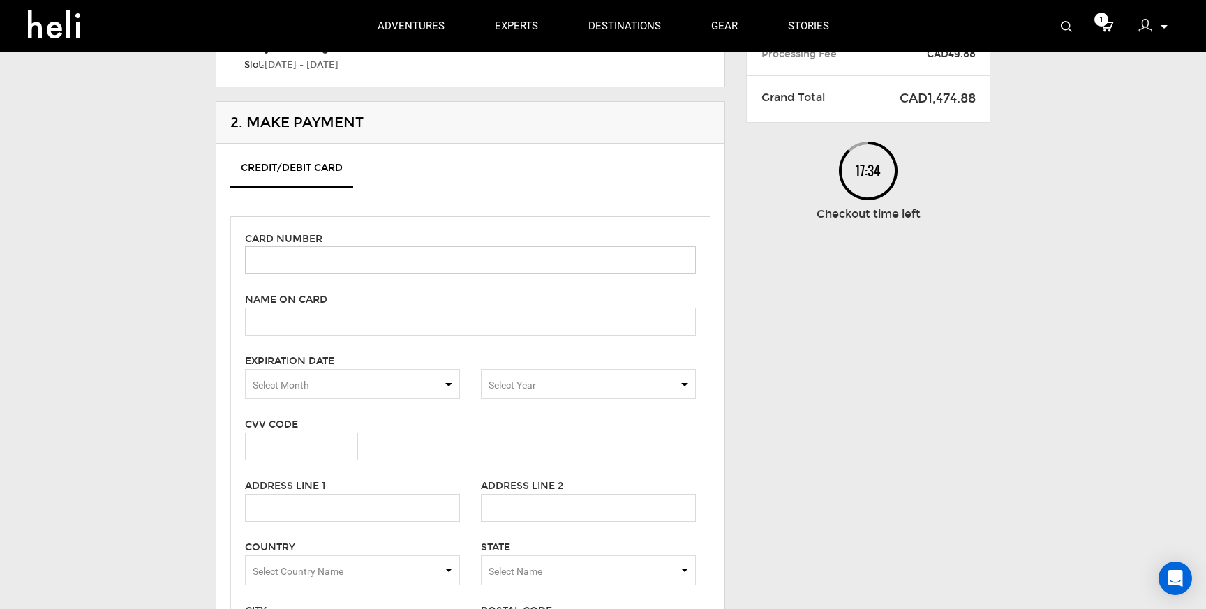
scroll to position [179, 0]
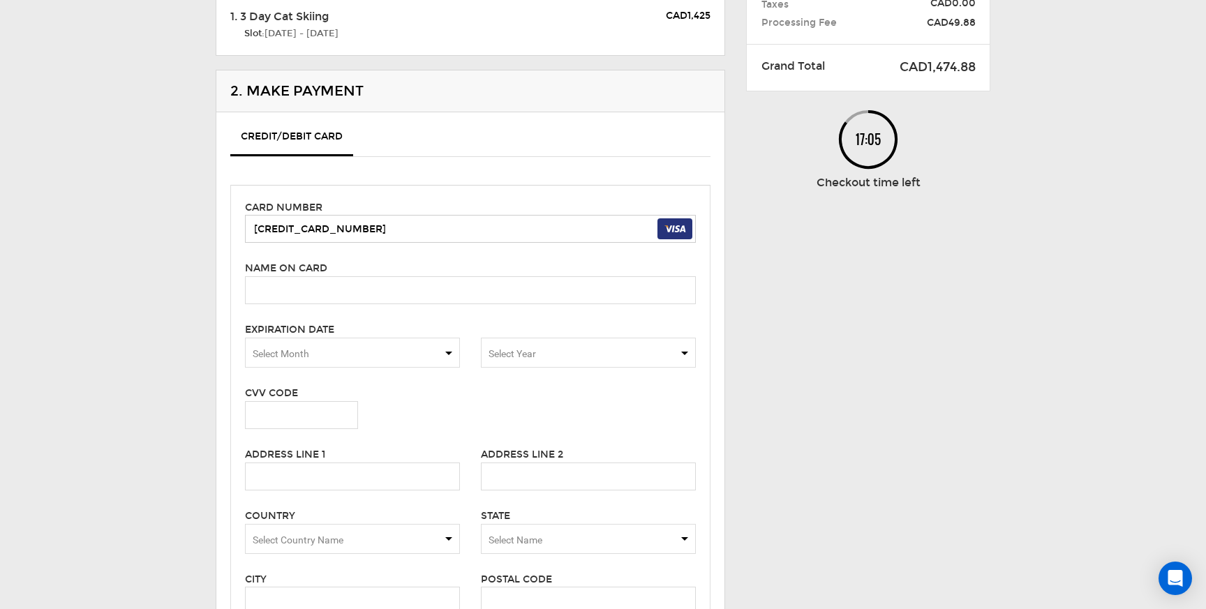
type input "[CREDIT_CARD_NUMBER]"
click at [303, 286] on input "text" at bounding box center [470, 290] width 451 height 28
type input "[PERSON_NAME]"
click at [228, 456] on div "Credit/Debit Card Card number [CREDIT_CARD_NUMBER] Name on card [PERSON_NAME] P…" at bounding box center [470, 406] width 508 height 588
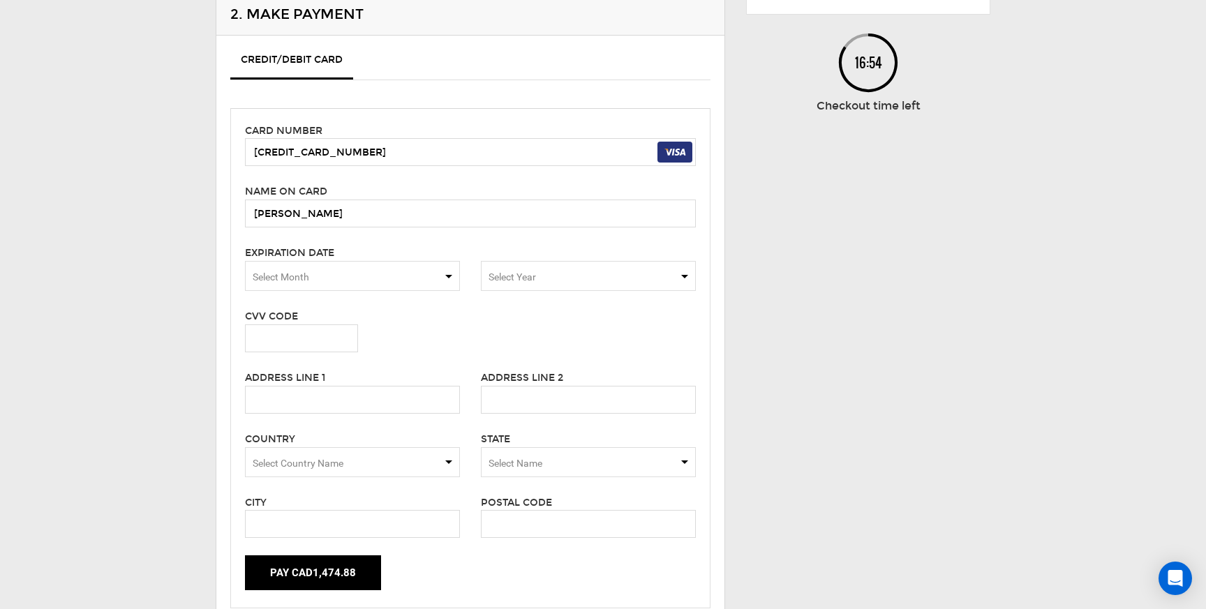
scroll to position [272, 0]
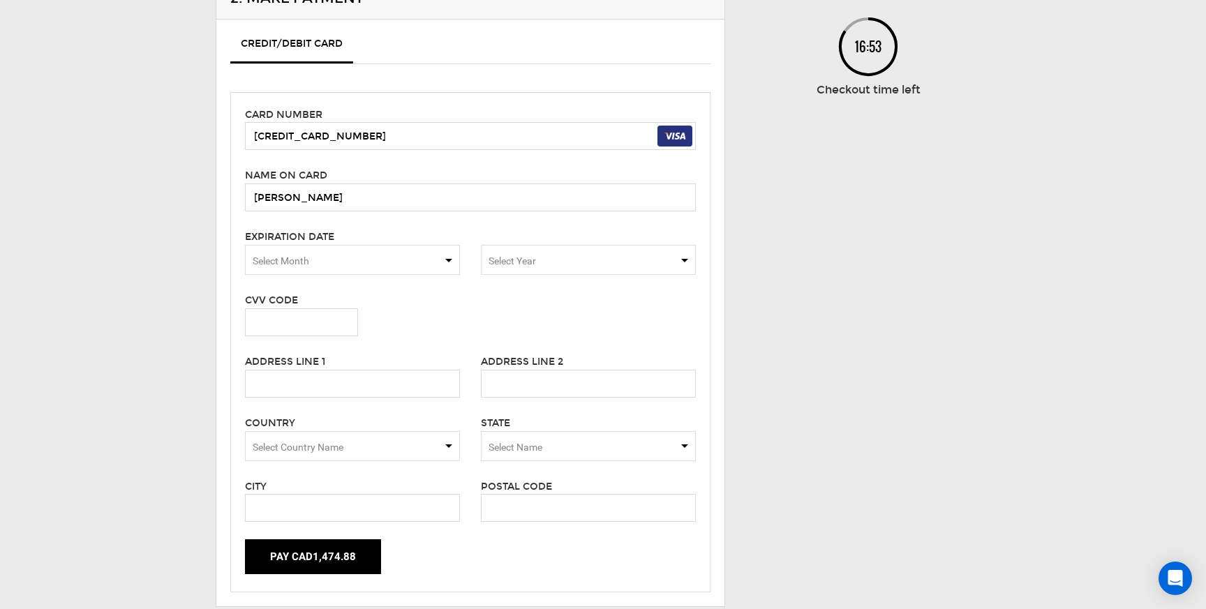
click at [452, 259] on span "Select Month" at bounding box center [352, 260] width 215 height 30
click at [304, 348] on span "08" at bounding box center [353, 350] width 214 height 28
click at [685, 261] on span "Select Year" at bounding box center [588, 260] width 215 height 30
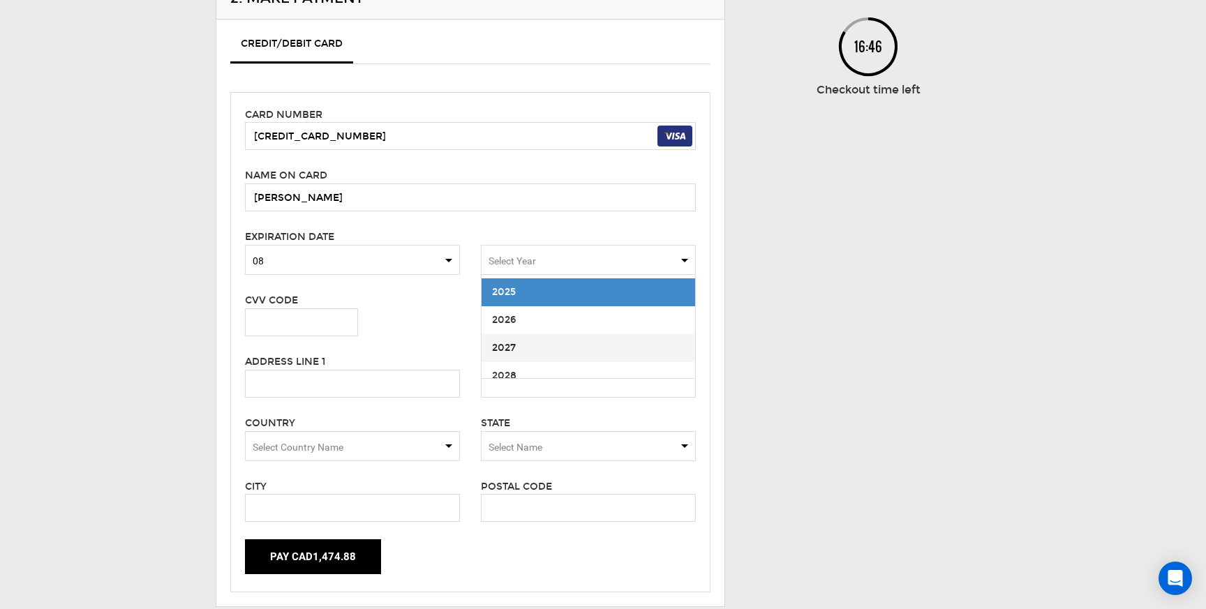
click at [588, 353] on span "2027" at bounding box center [589, 348] width 214 height 28
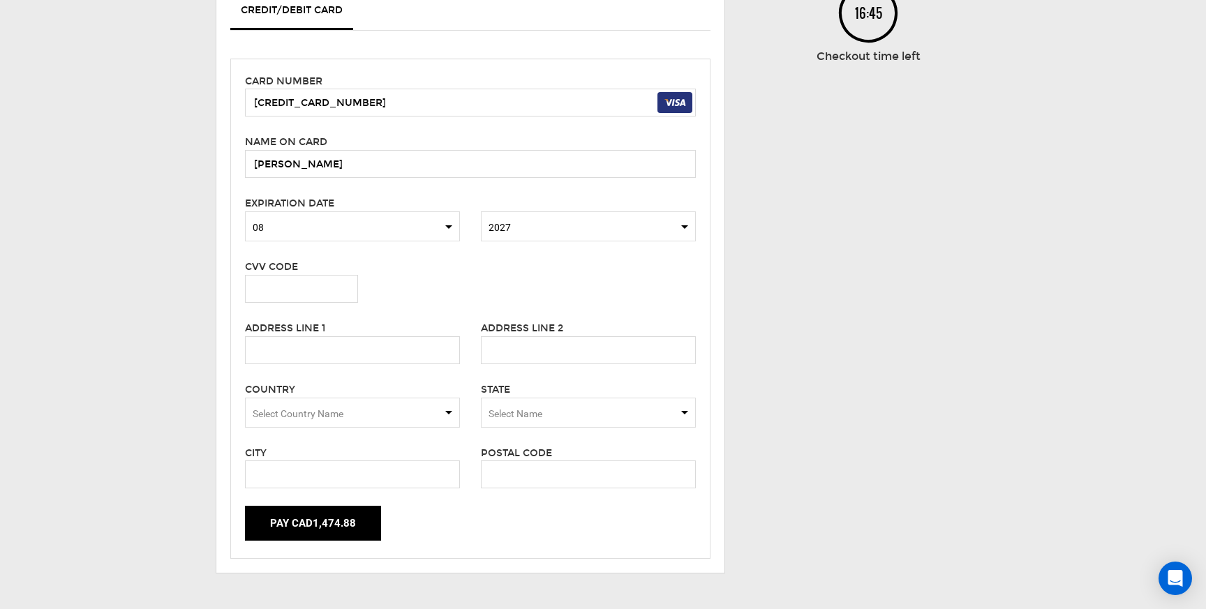
scroll to position [310, 0]
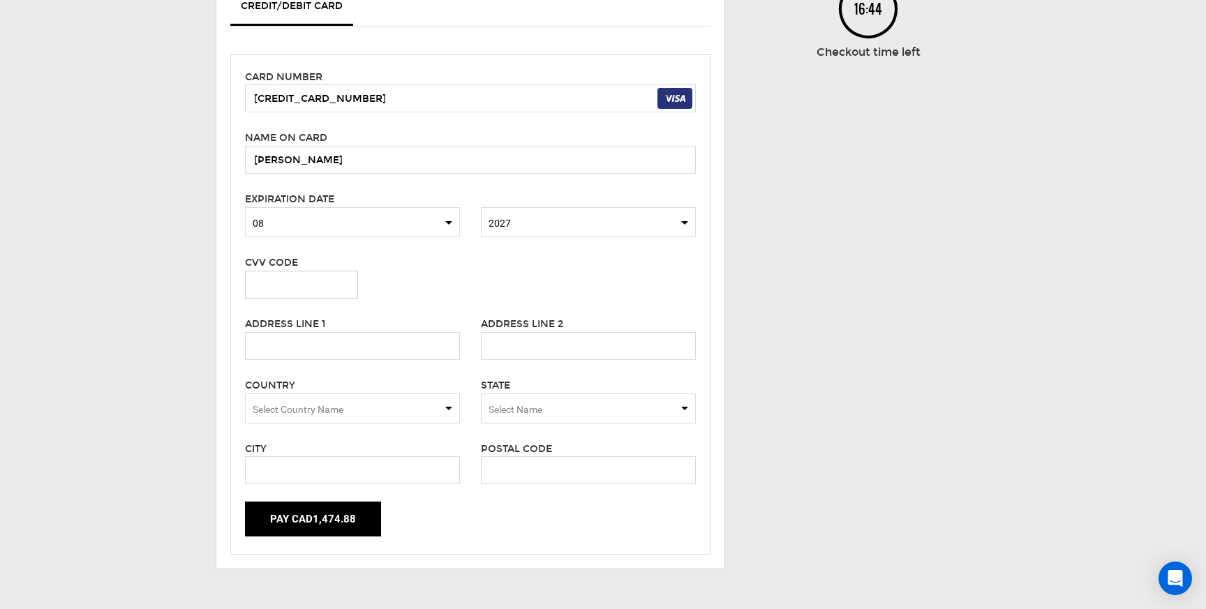
click at [311, 292] on input "text" at bounding box center [301, 285] width 113 height 28
type input "969"
click at [271, 346] on input "text" at bounding box center [352, 346] width 215 height 28
type input "[STREET_ADDRESS]"
click at [448, 406] on span "Select Country Name" at bounding box center [352, 409] width 215 height 30
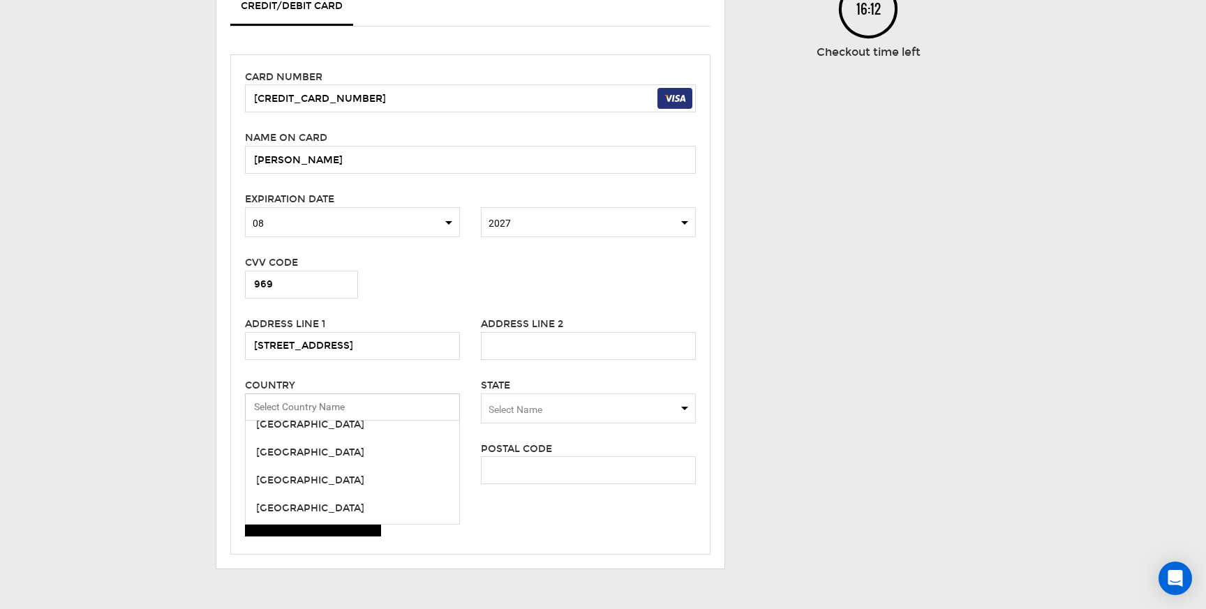
scroll to position [6386, 0]
click at [364, 493] on span "[GEOGRAPHIC_DATA]" at bounding box center [353, 502] width 214 height 28
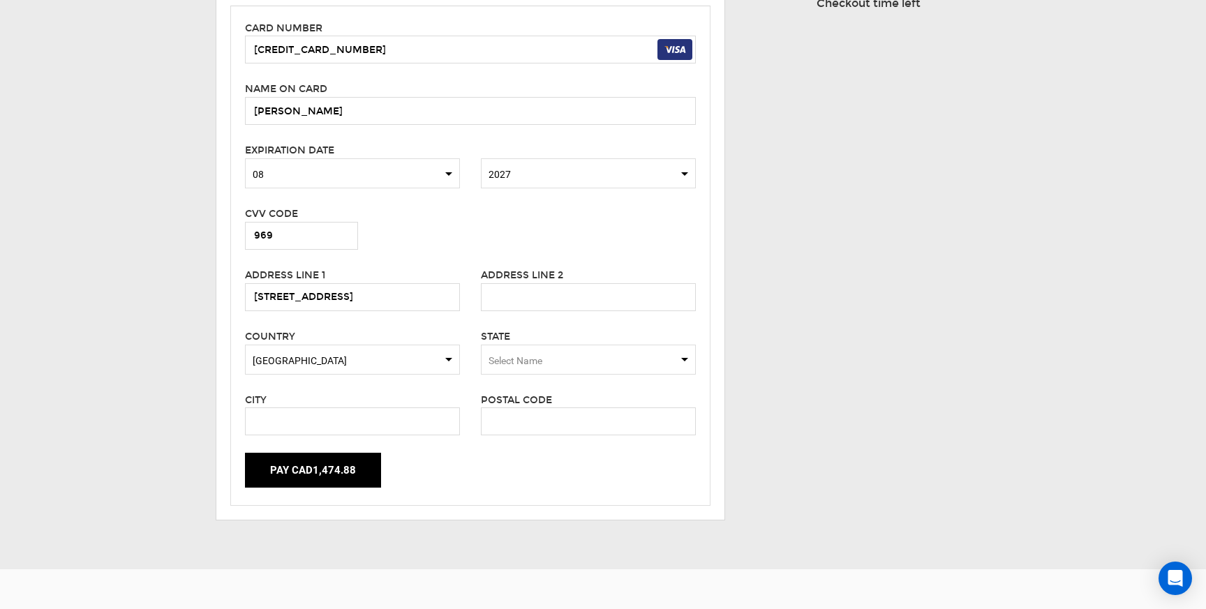
scroll to position [406, 0]
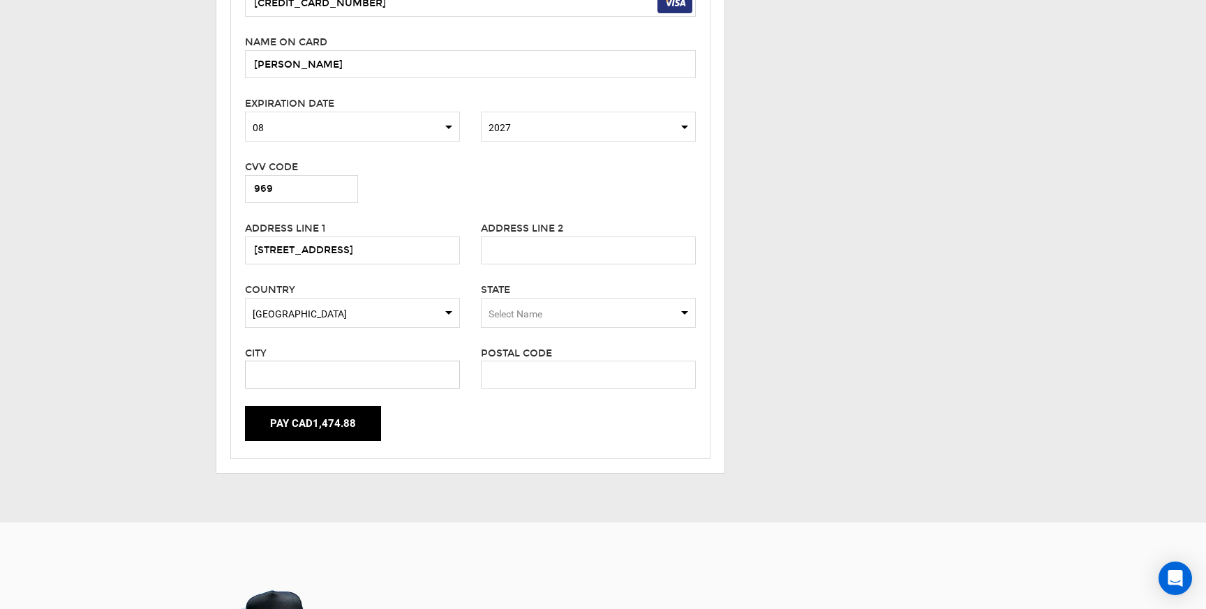
click at [283, 382] on input "text" at bounding box center [352, 375] width 215 height 28
type input "[PERSON_NAME]"
click at [493, 374] on input "text" at bounding box center [588, 375] width 215 height 28
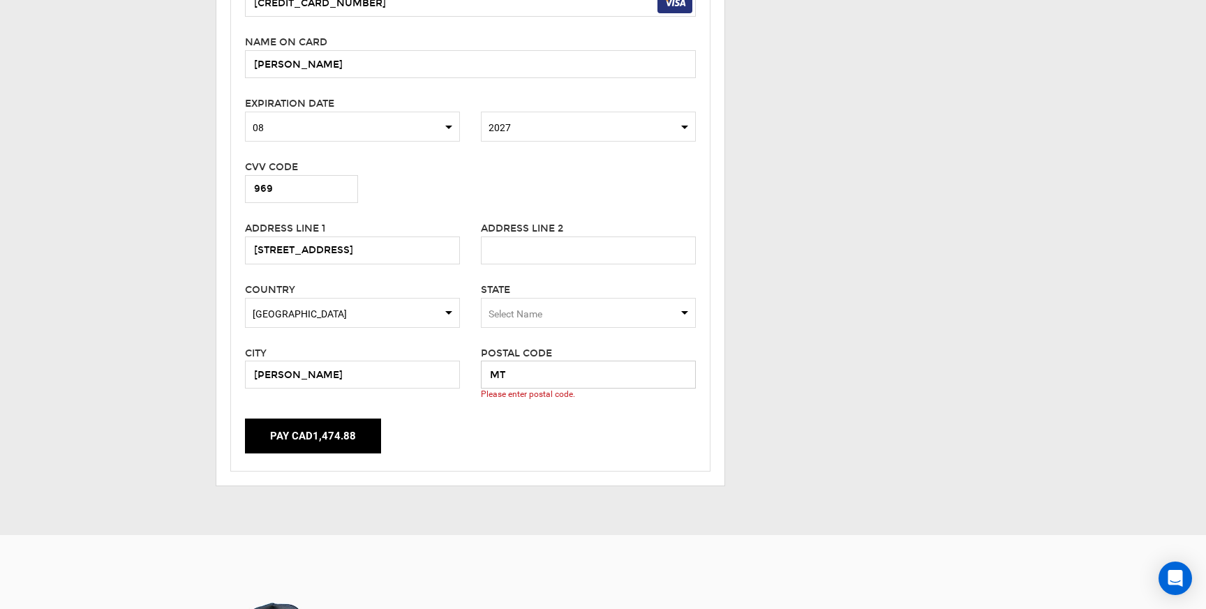
type input "M"
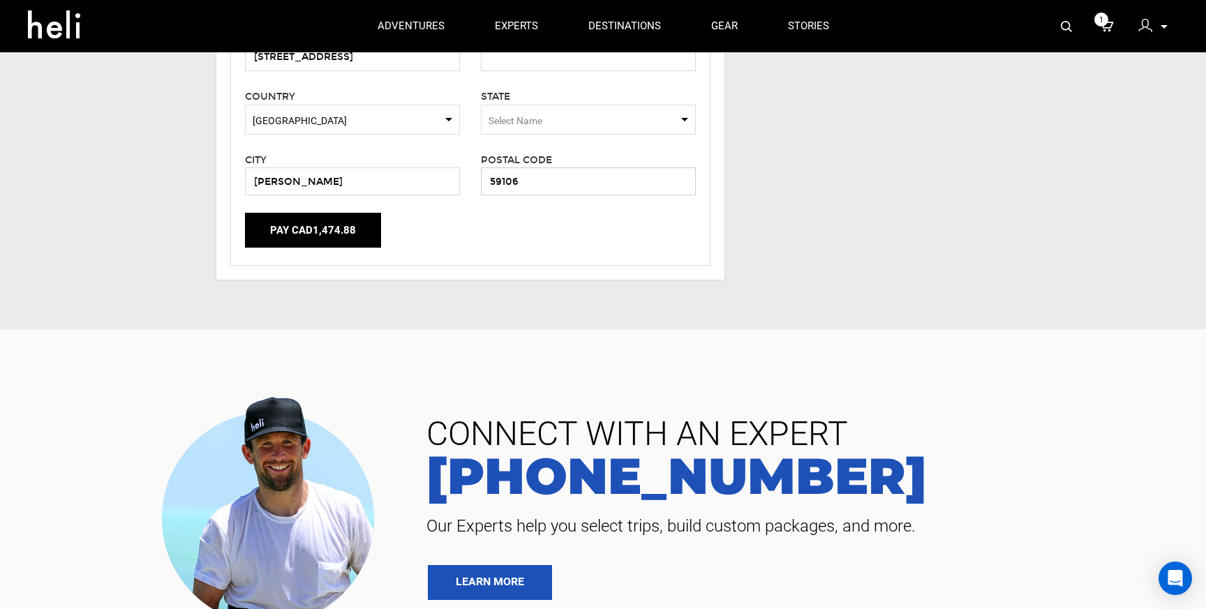
scroll to position [596, 0]
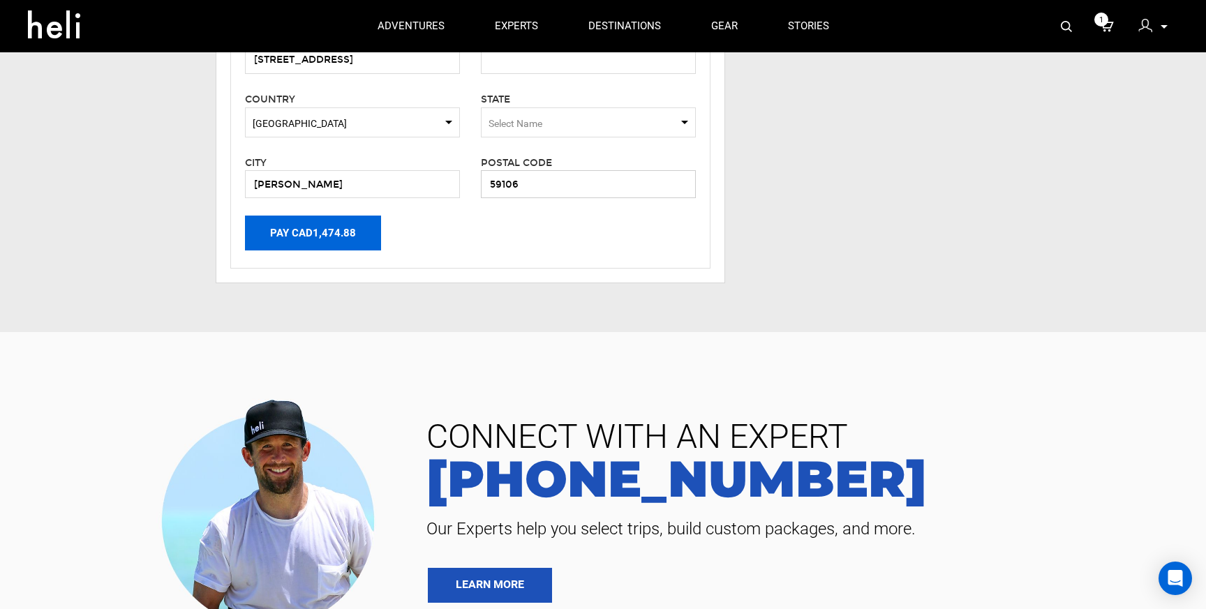
type input "59106"
click at [302, 235] on button "Pay CAD1,474.88" at bounding box center [313, 233] width 136 height 35
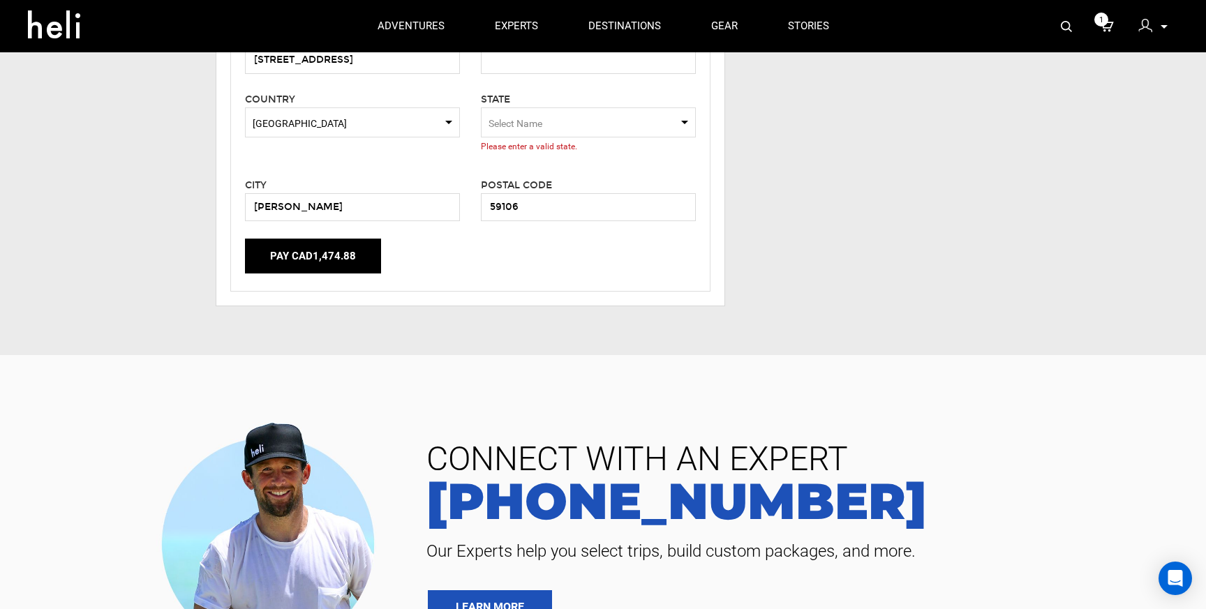
click at [686, 123] on span "Select Name" at bounding box center [588, 122] width 215 height 30
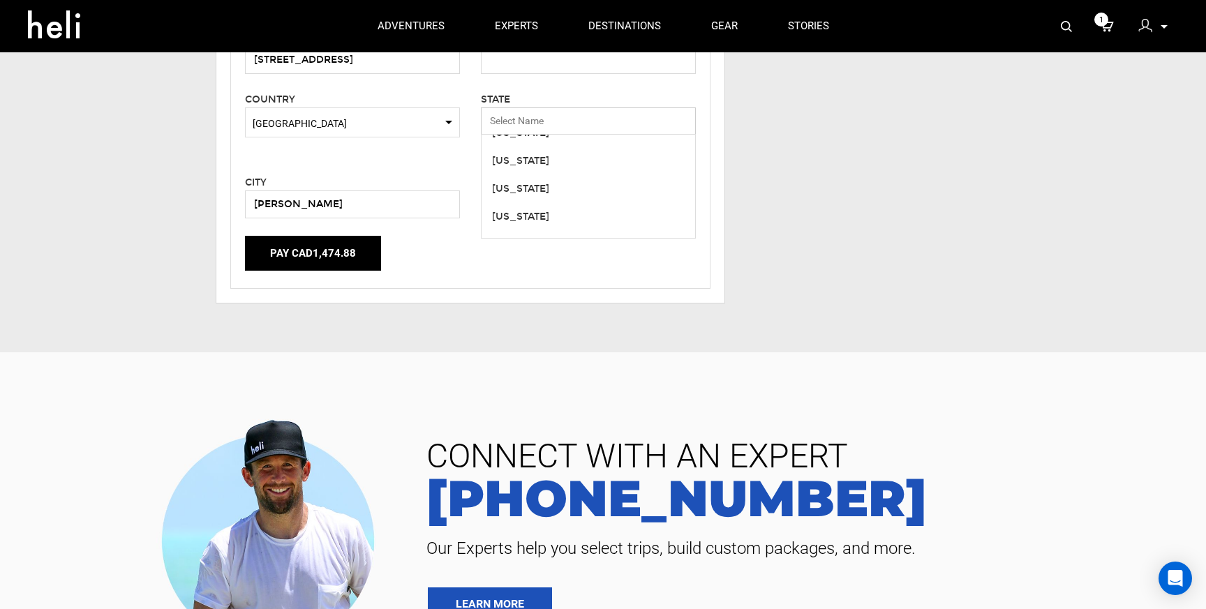
scroll to position [665, 0]
click at [538, 214] on div "[US_STATE]" at bounding box center [588, 213] width 193 height 14
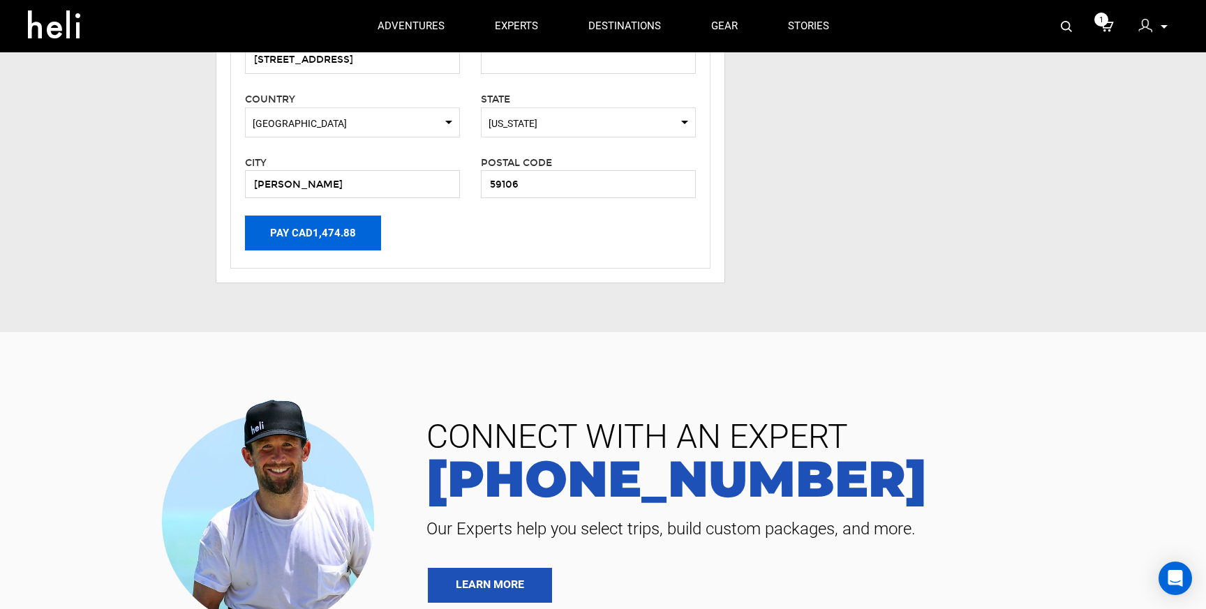
click at [312, 237] on button "Pay CAD1,474.88" at bounding box center [313, 233] width 136 height 35
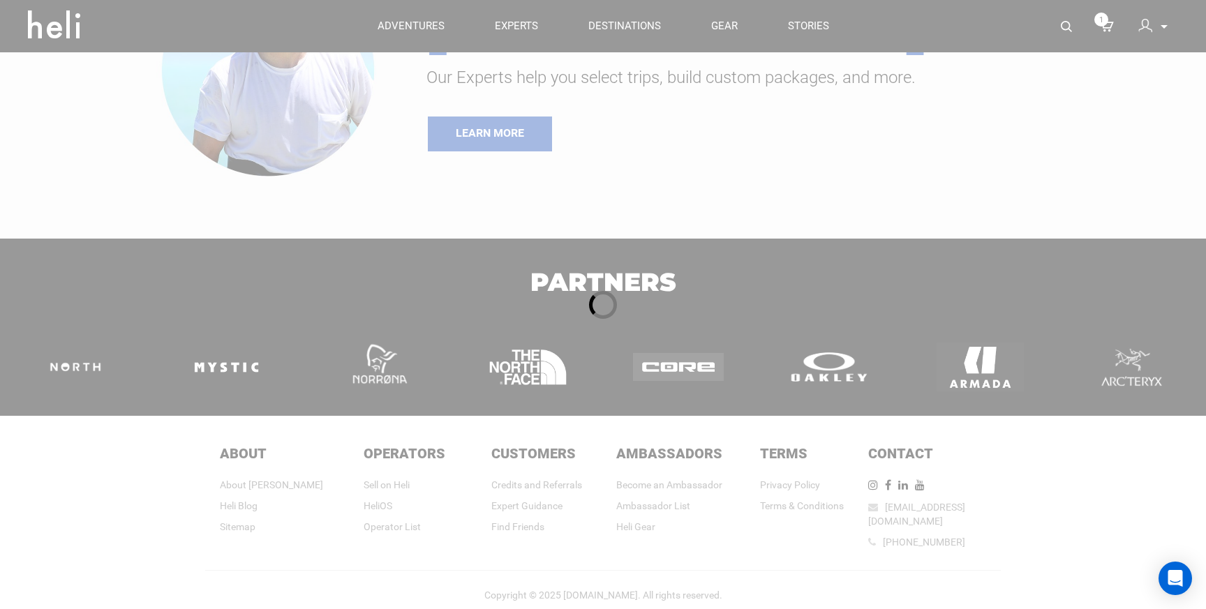
scroll to position [596, 0]
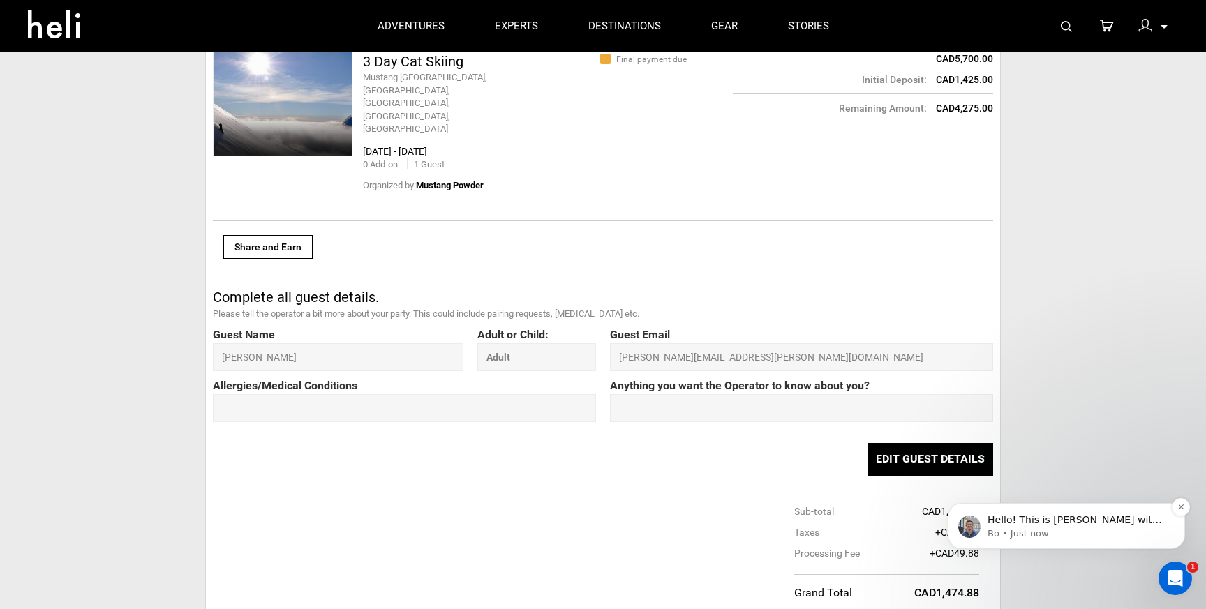
click at [1042, 528] on p "Bo • Just now" at bounding box center [1078, 534] width 180 height 13
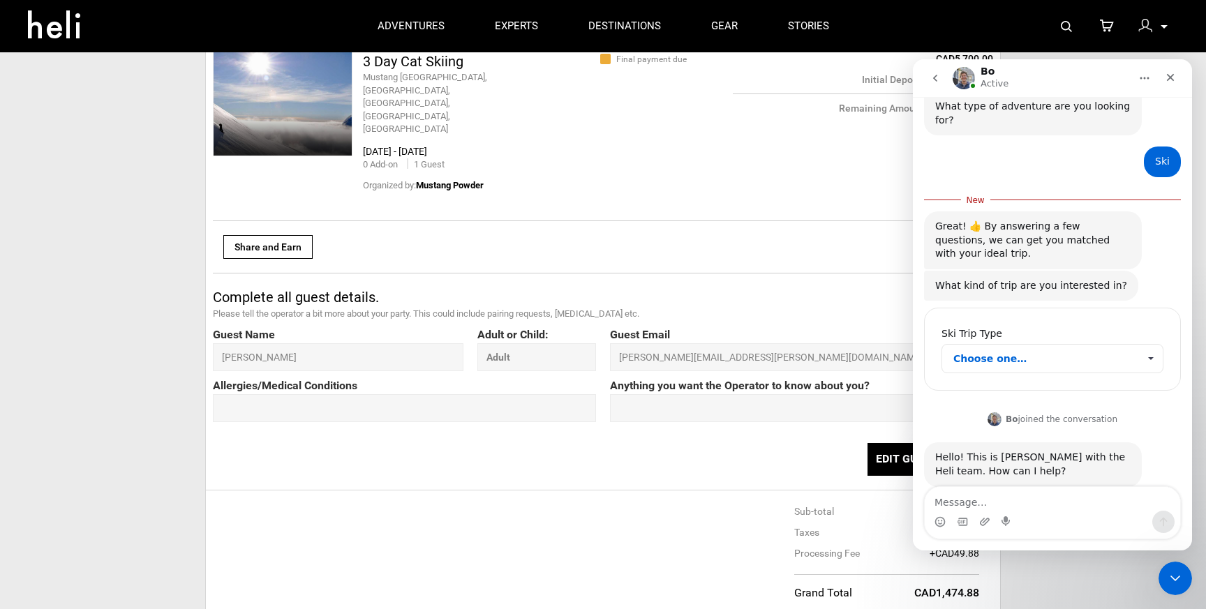
scroll to position [145, 0]
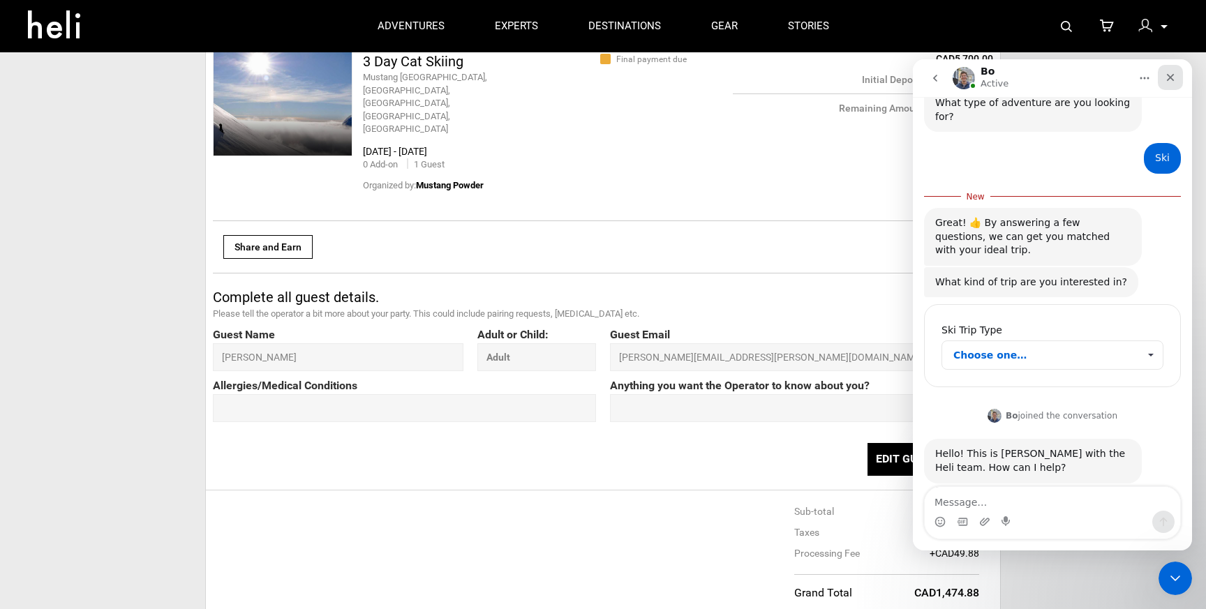
click at [1171, 75] on icon "Close" at bounding box center [1170, 77] width 11 height 11
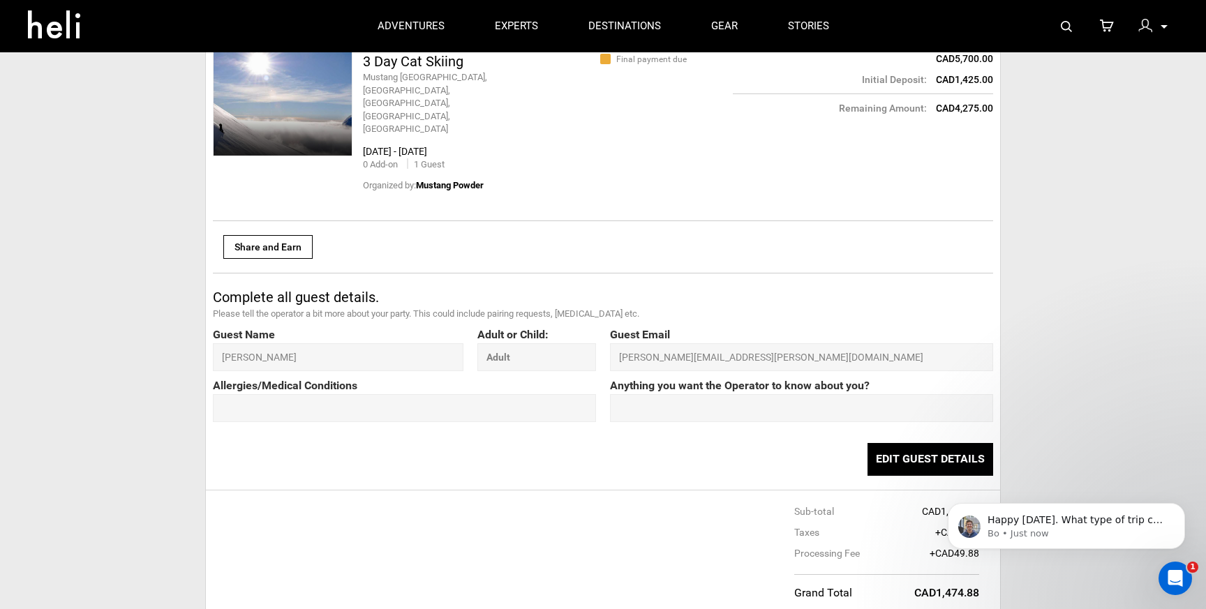
scroll to position [168, 0]
click at [1178, 507] on icon "Dismiss notification" at bounding box center [1182, 507] width 8 height 8
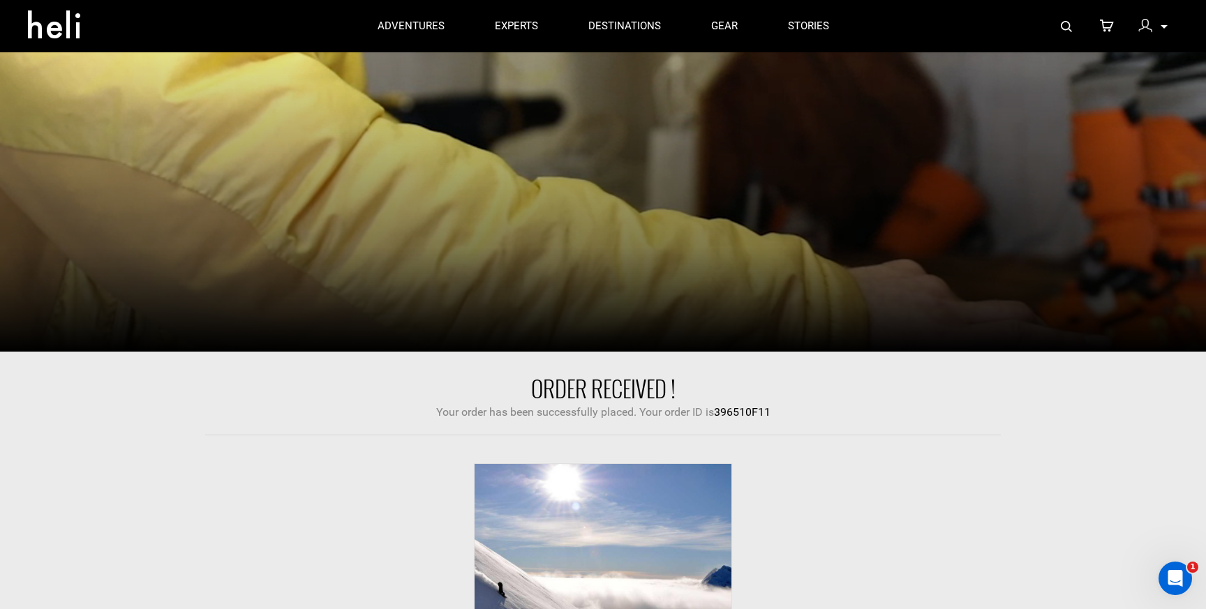
scroll to position [0, 0]
